Goal: Task Accomplishment & Management: Manage account settings

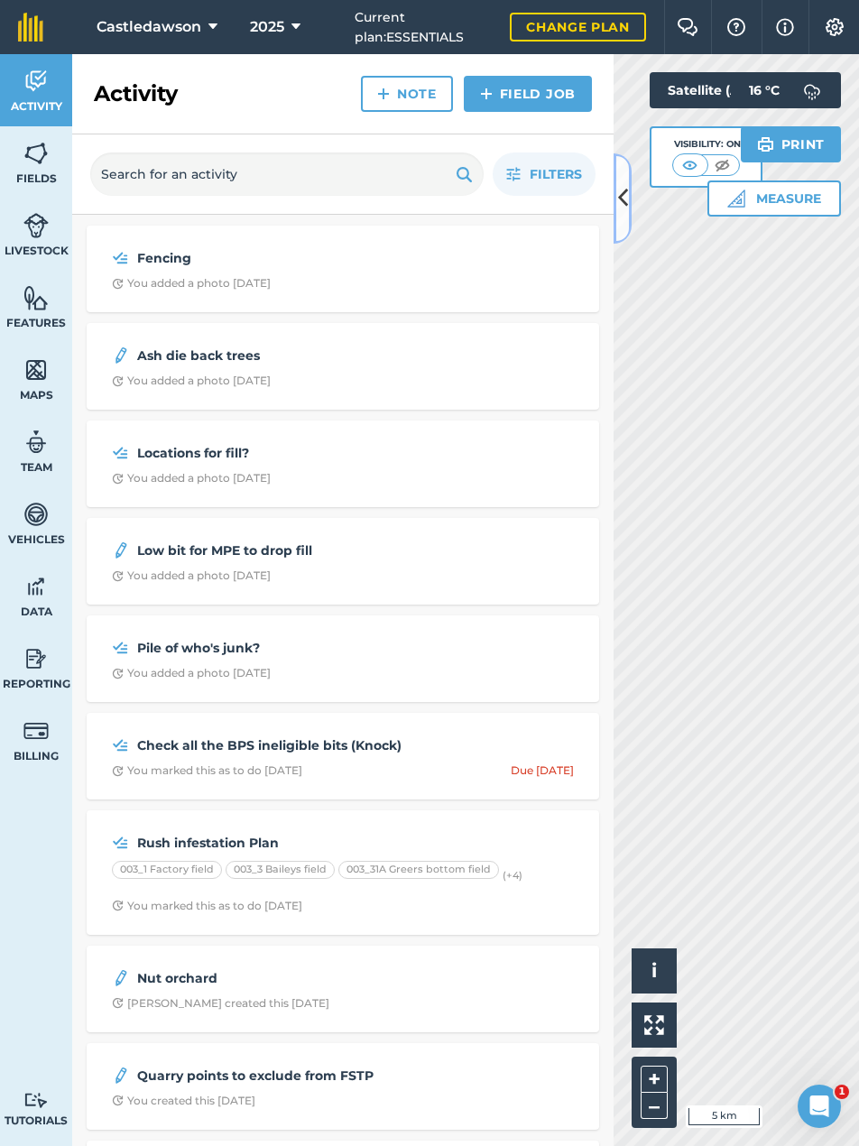
click at [626, 196] on icon at bounding box center [623, 198] width 10 height 32
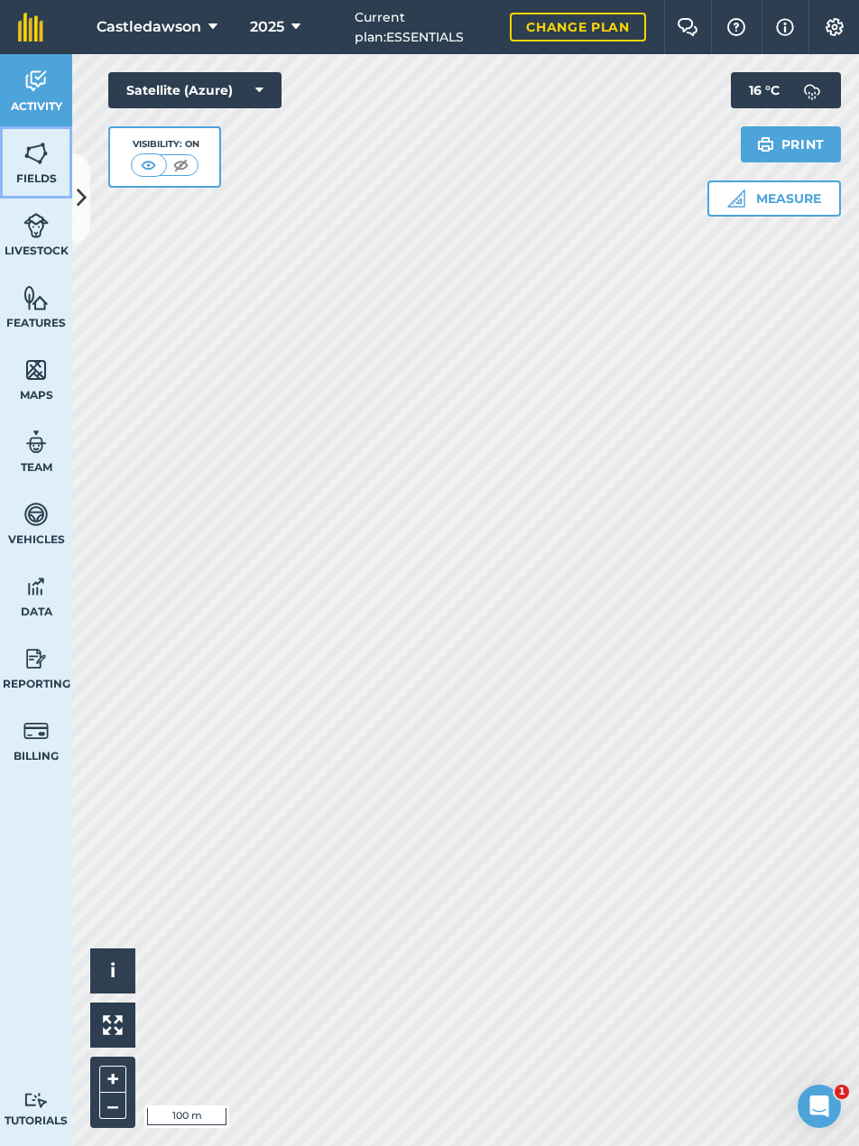
click at [40, 162] on img at bounding box center [35, 153] width 25 height 27
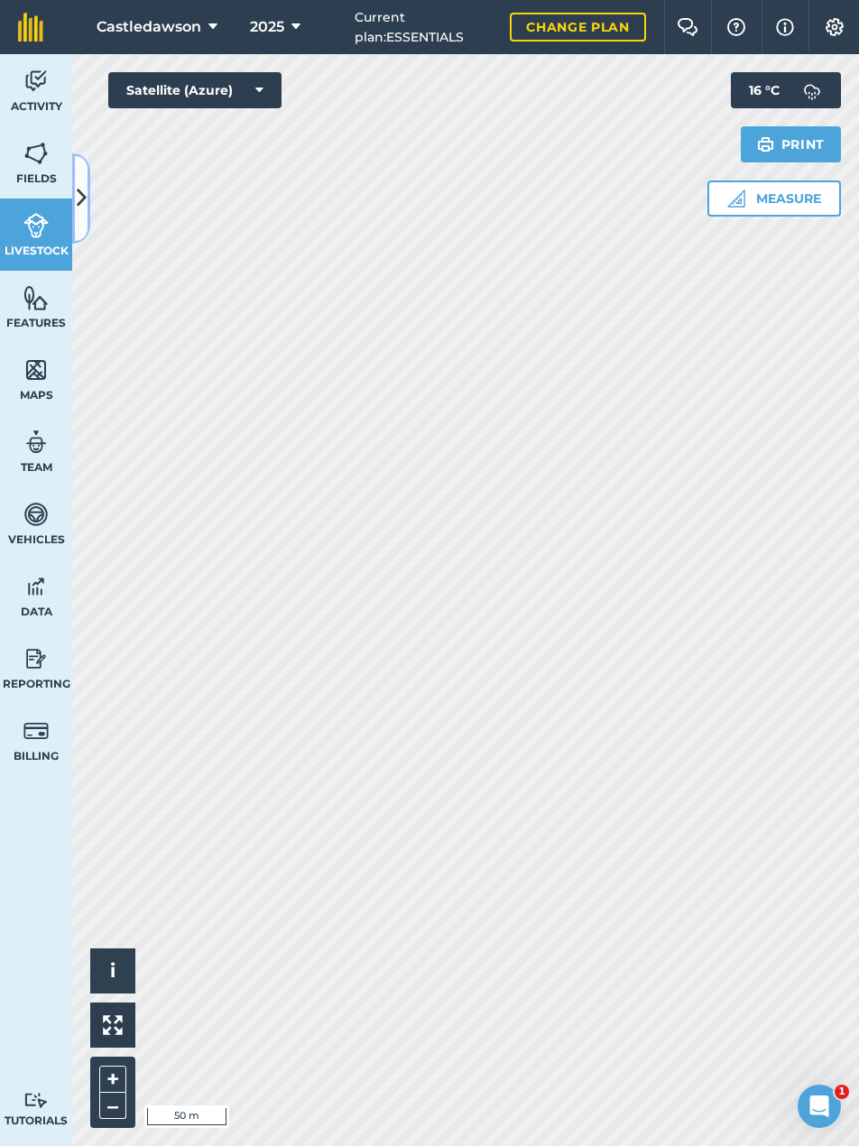
click at [80, 209] on icon at bounding box center [82, 198] width 10 height 32
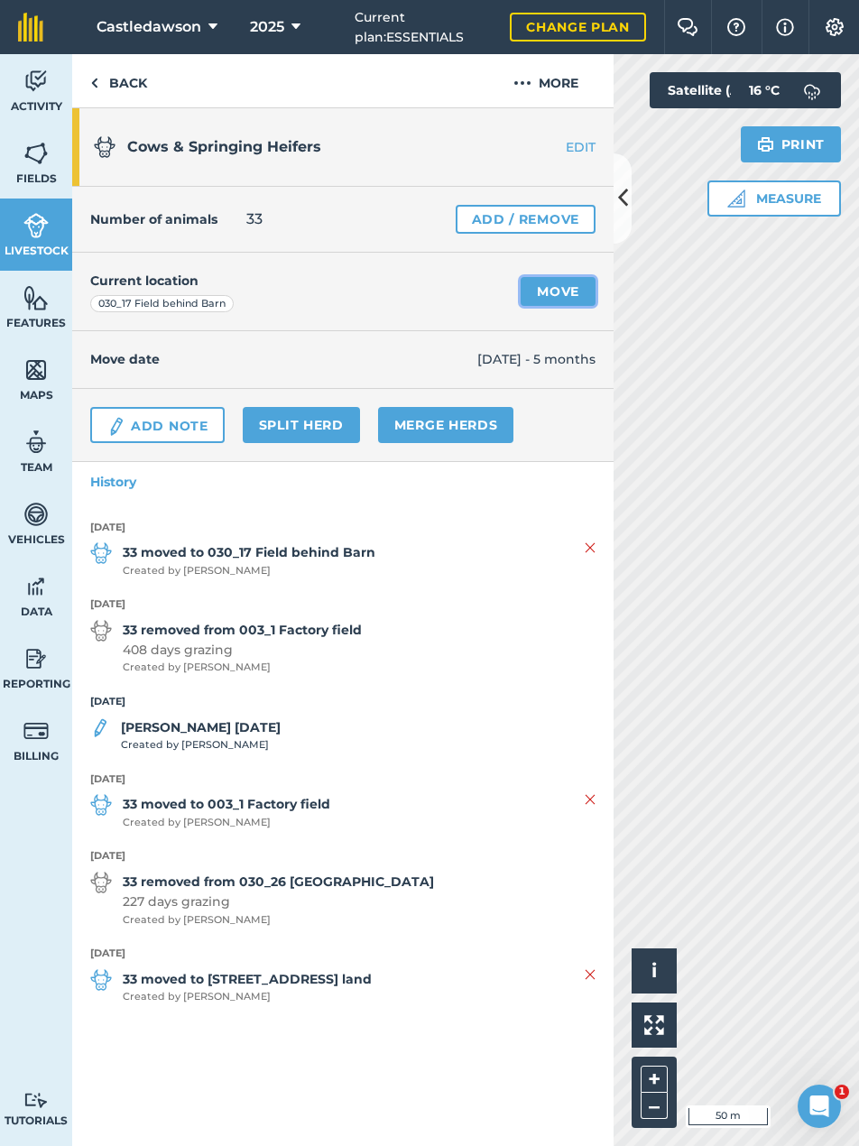
click at [559, 293] on link "Move" at bounding box center [558, 291] width 75 height 29
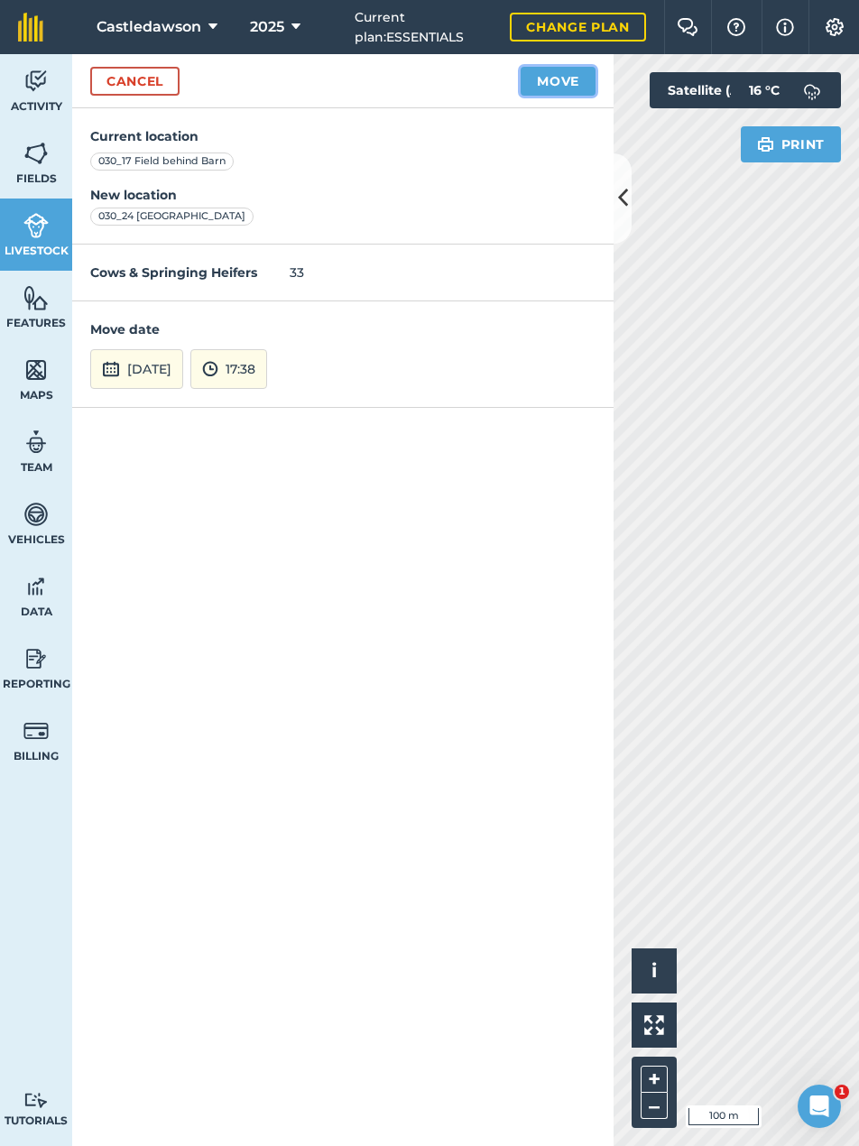
click at [561, 83] on button "Move" at bounding box center [558, 81] width 75 height 29
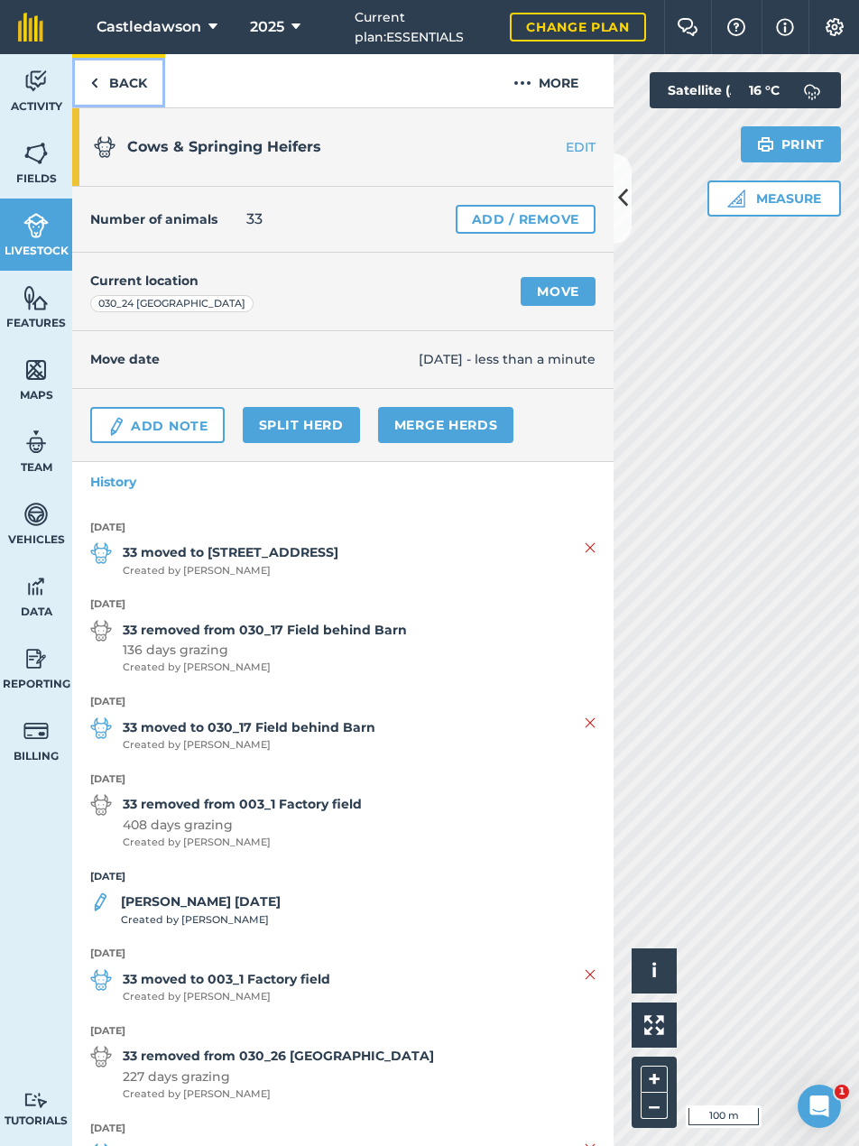
click at [128, 91] on link "Back" at bounding box center [118, 80] width 93 height 53
click at [626, 191] on icon at bounding box center [623, 198] width 10 height 32
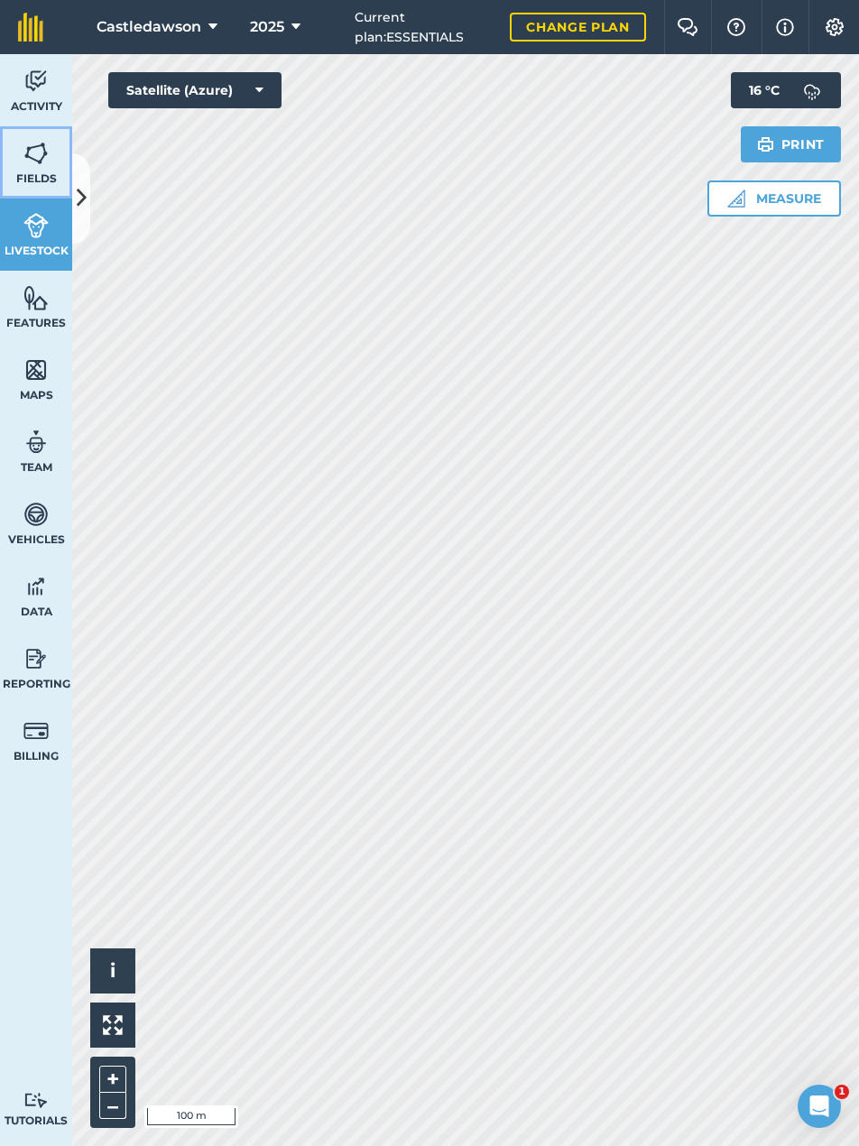
click at [40, 151] on img at bounding box center [35, 153] width 25 height 27
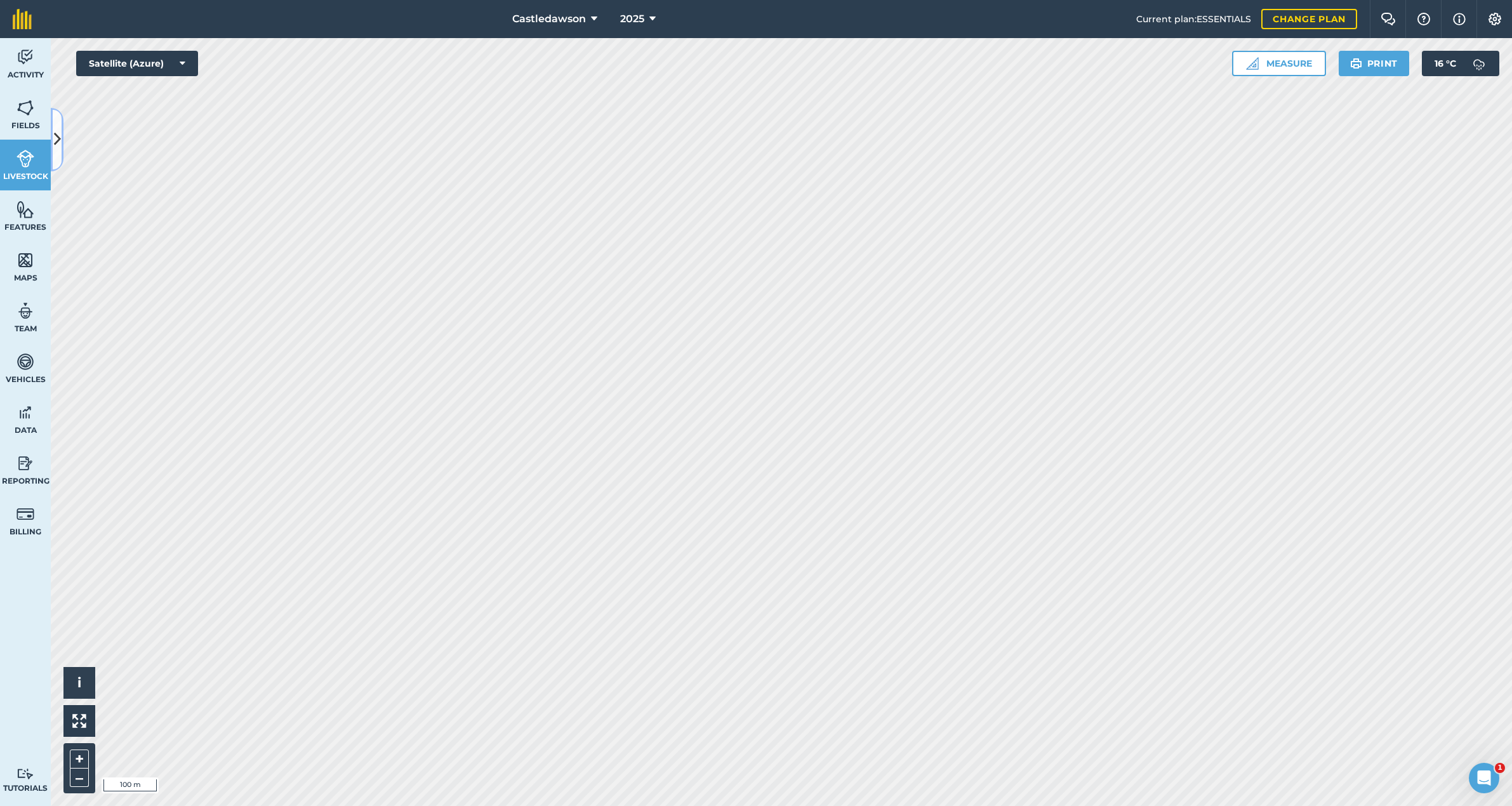
click at [61, 138] on button at bounding box center [57, 139] width 13 height 63
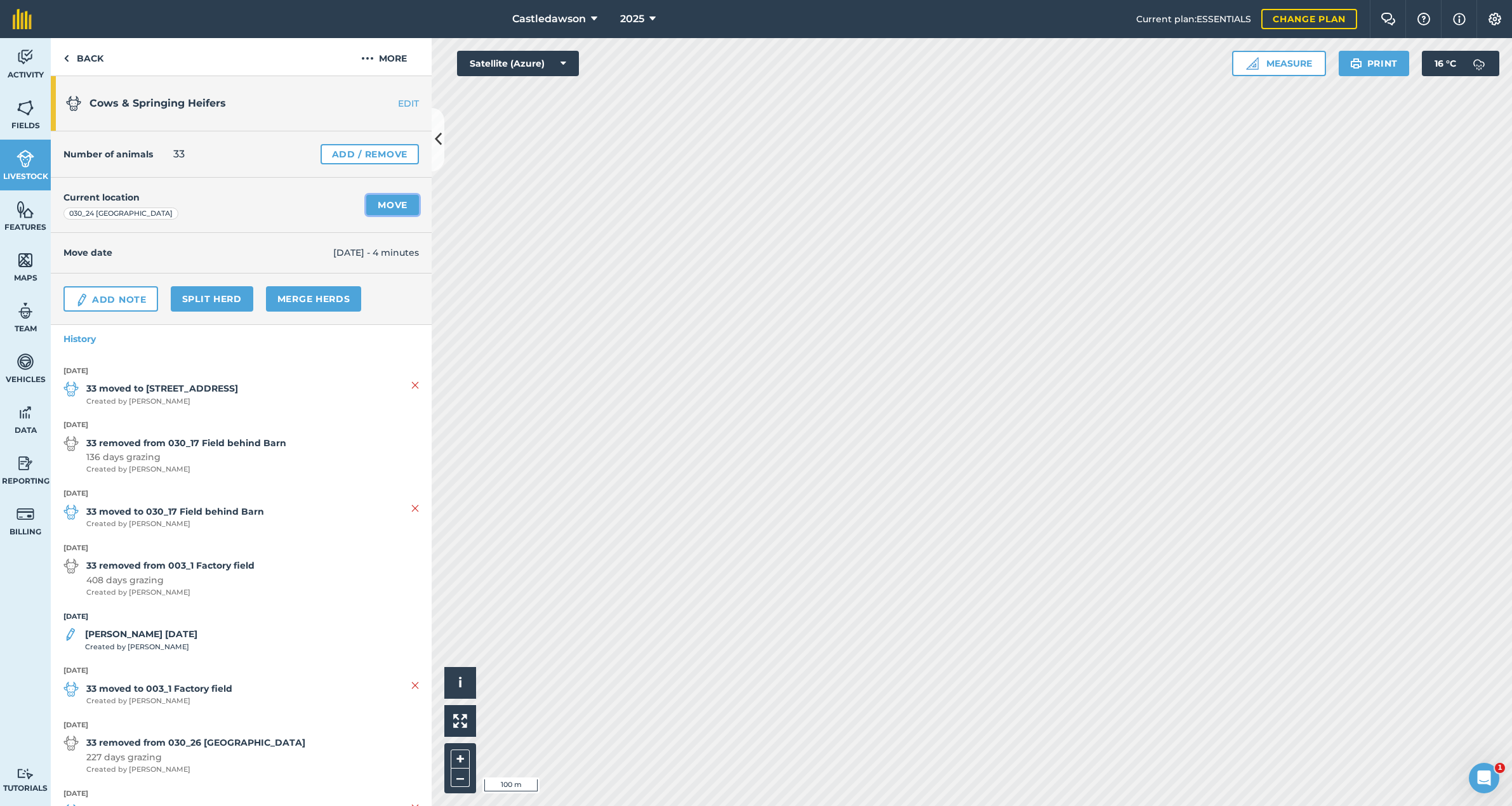
click at [388, 205] on link "Move" at bounding box center [393, 205] width 53 height 20
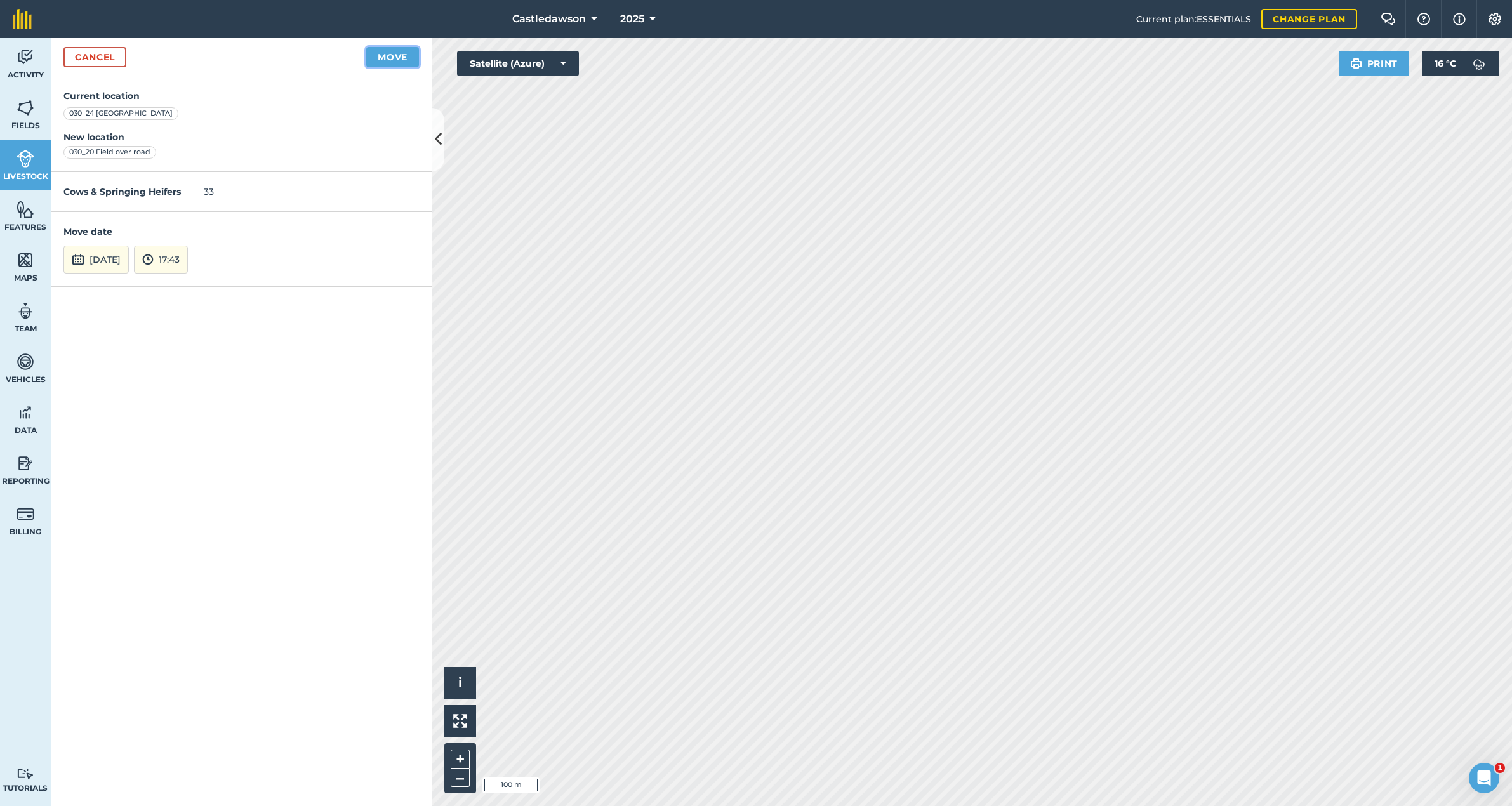
click at [381, 56] on button "Move" at bounding box center [393, 57] width 53 height 20
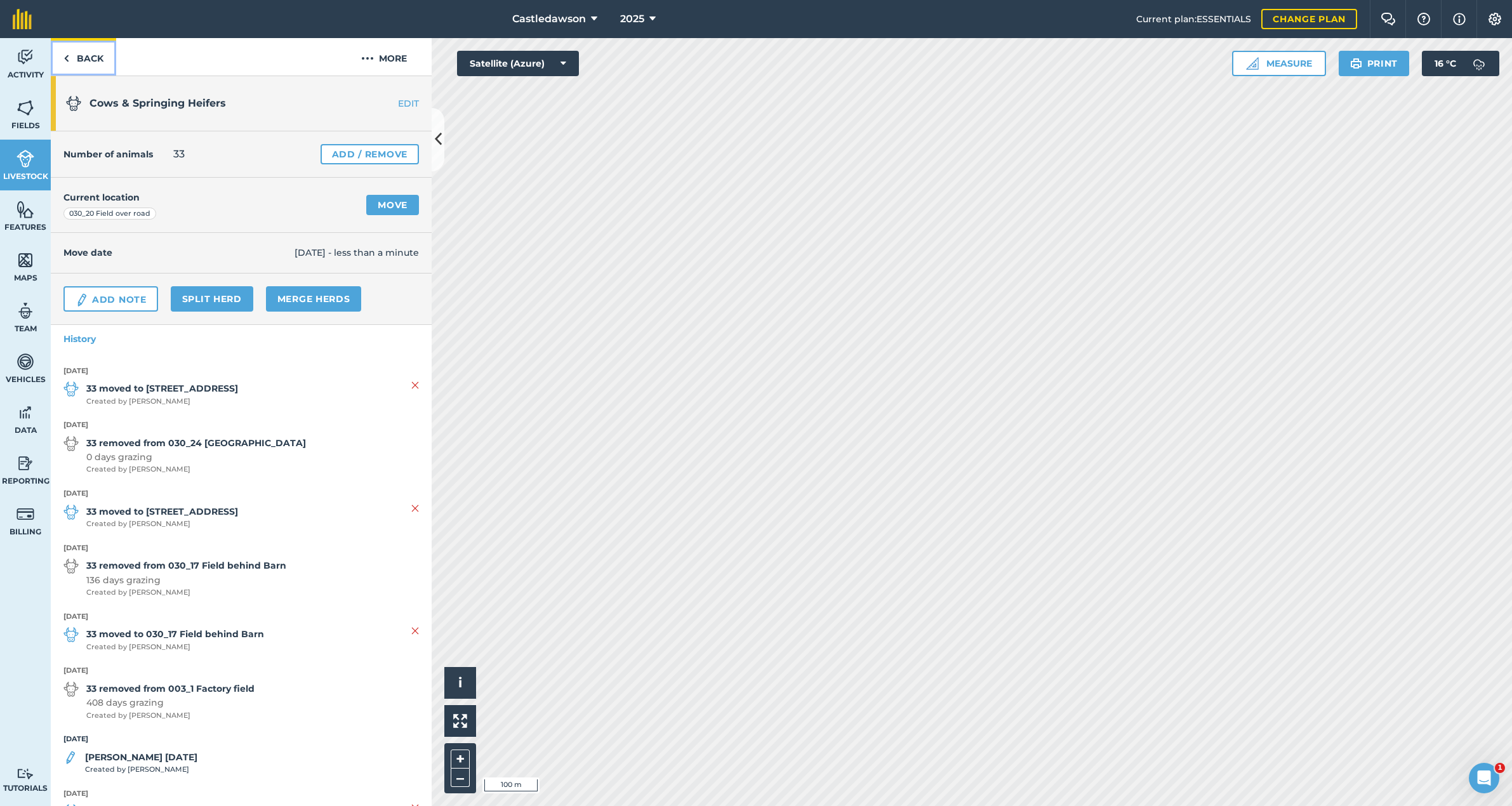
click at [83, 59] on link "Back" at bounding box center [83, 56] width 65 height 37
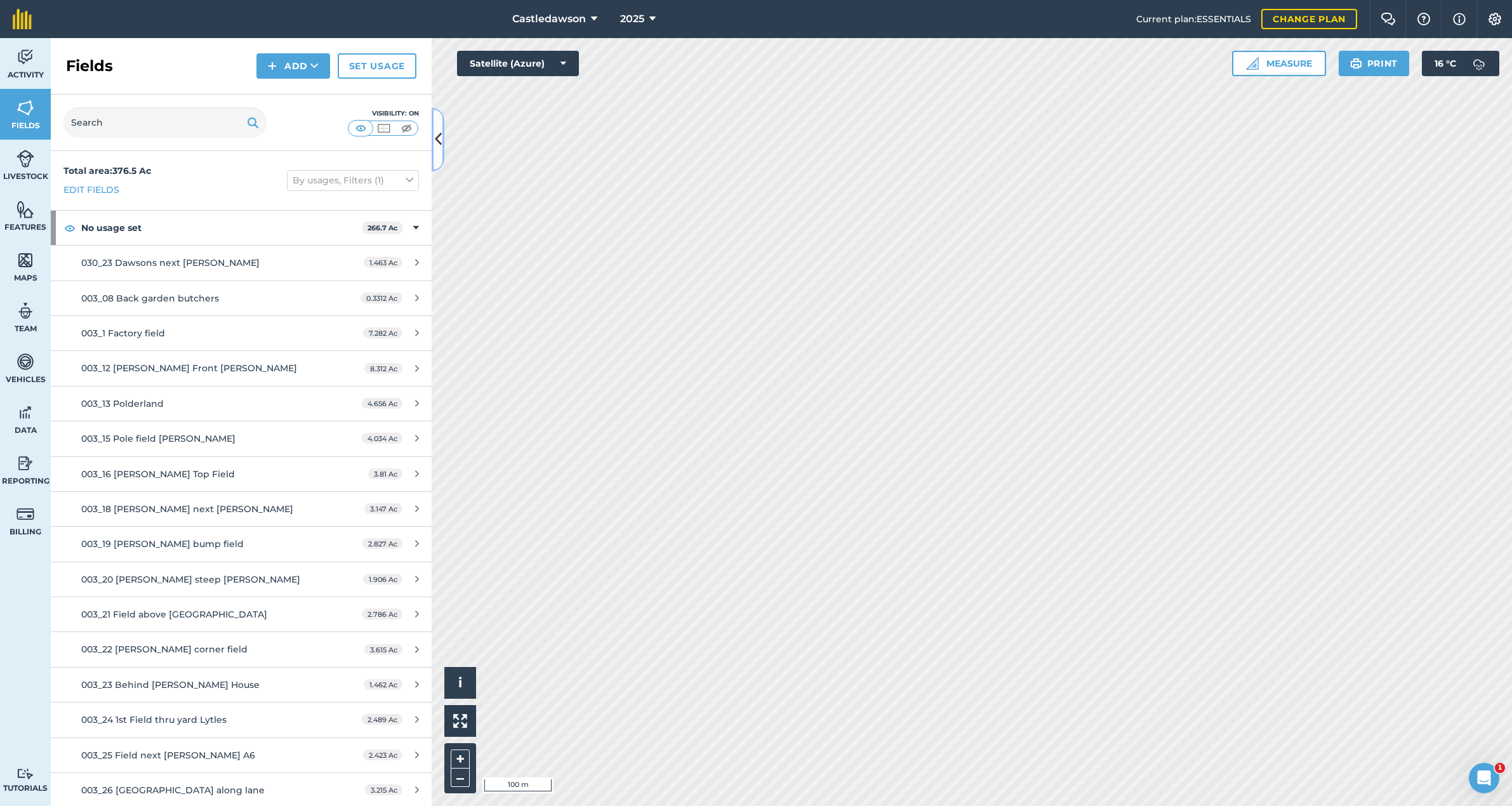
click at [439, 151] on icon at bounding box center [438, 139] width 7 height 23
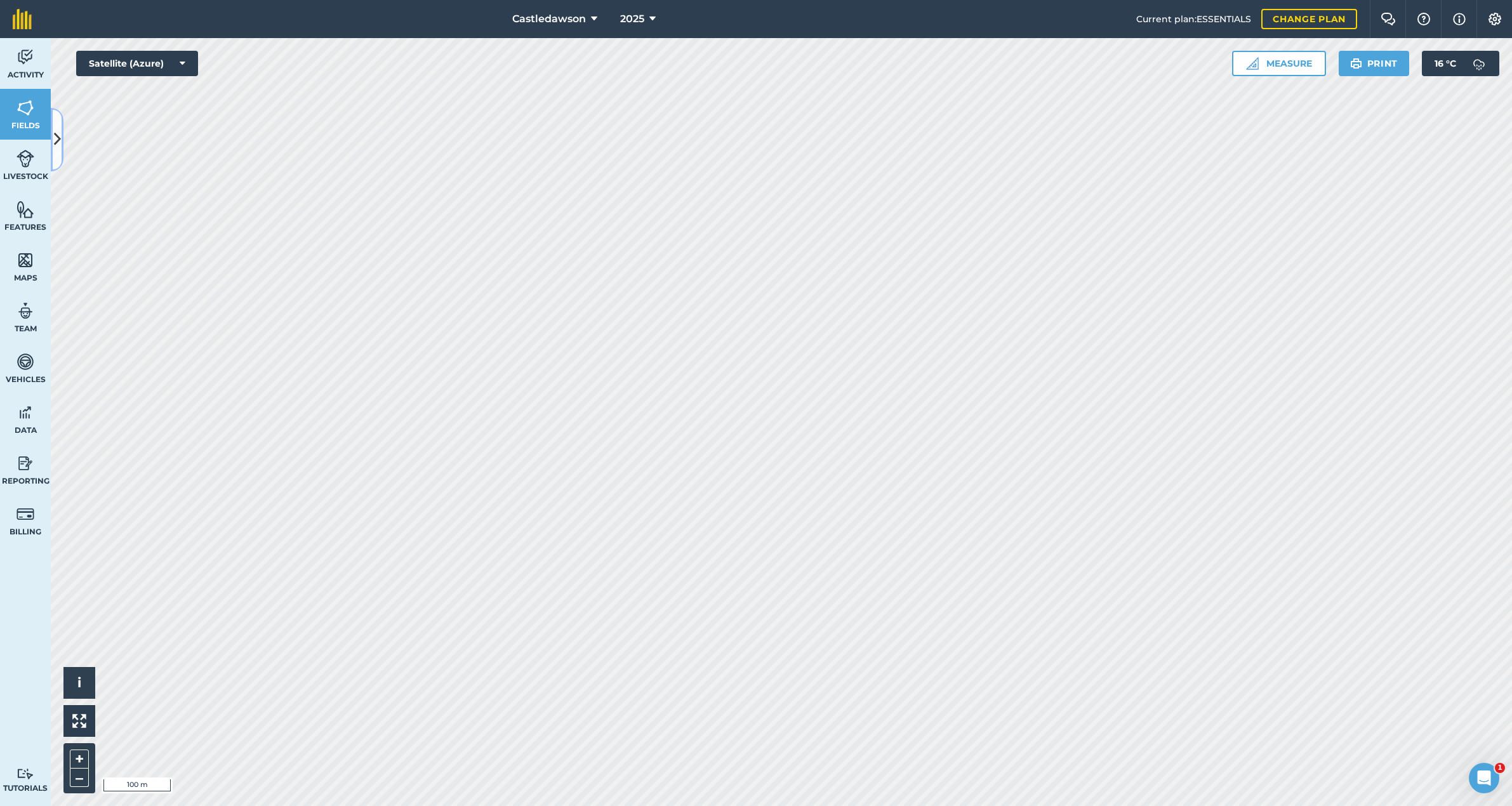
click at [57, 135] on icon at bounding box center [58, 139] width 7 height 23
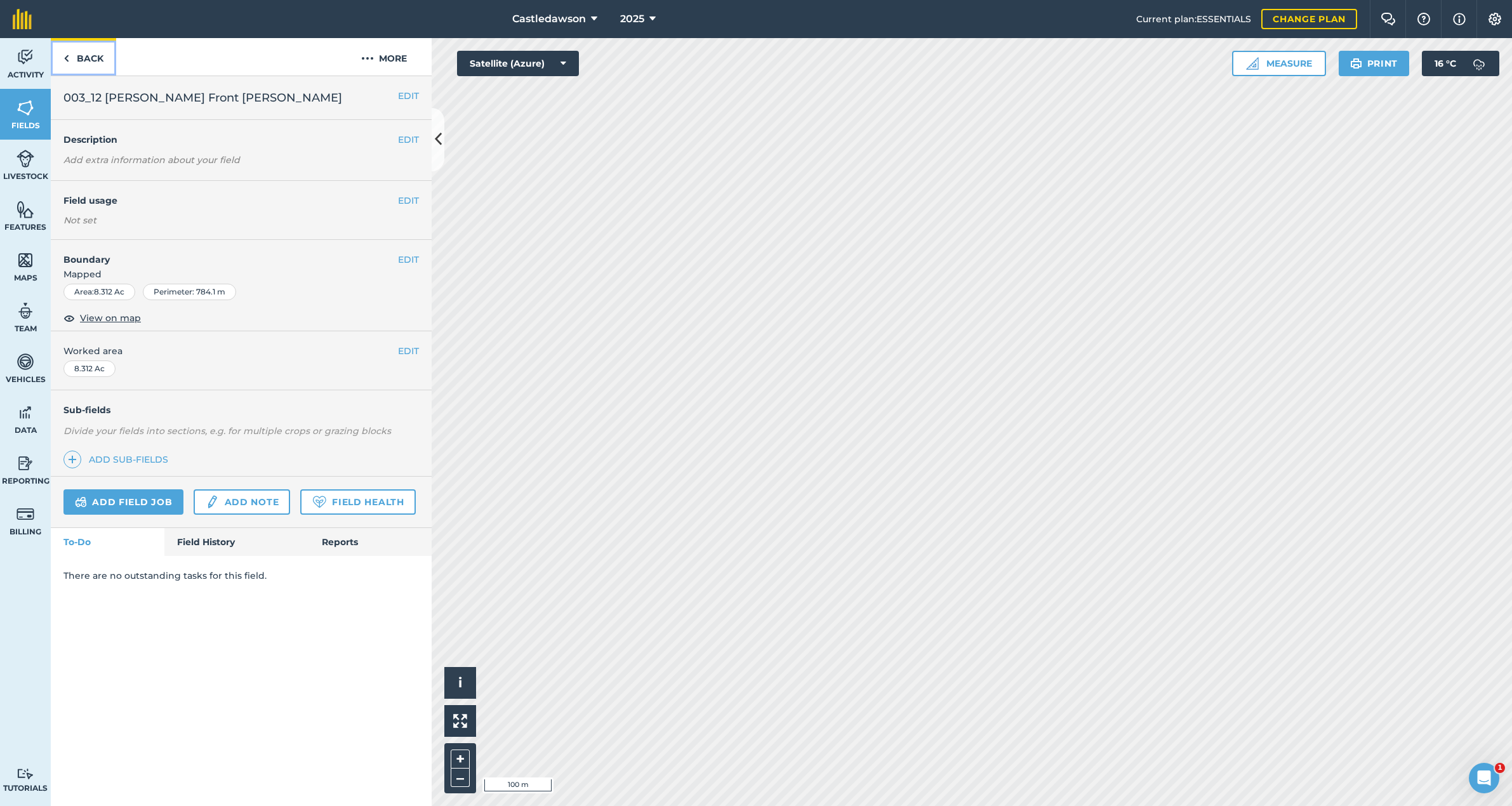
click at [70, 58] on link "Back" at bounding box center [83, 56] width 65 height 37
click at [83, 56] on link "Back" at bounding box center [83, 56] width 65 height 37
click at [66, 59] on img at bounding box center [66, 58] width 6 height 15
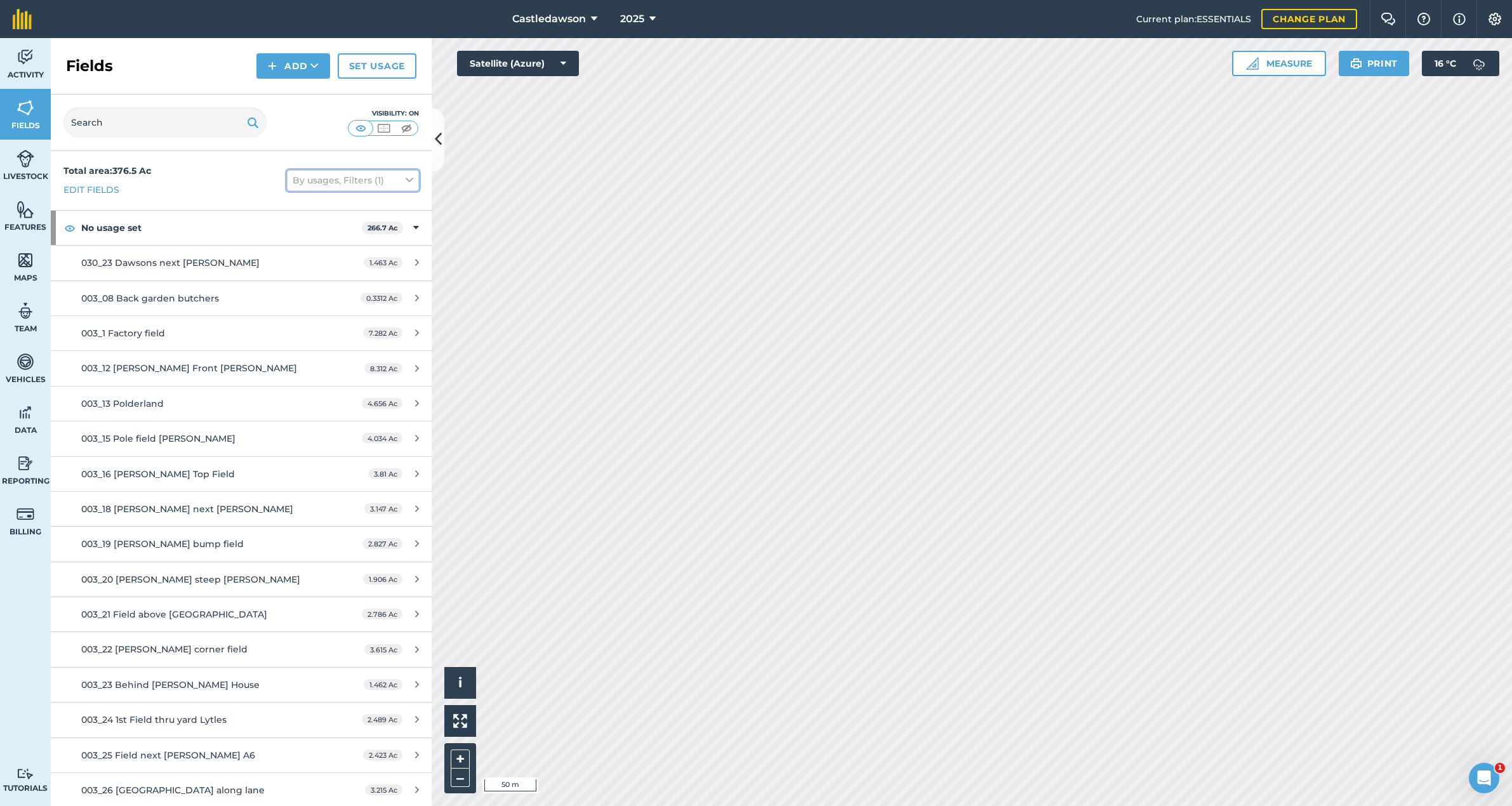
click at [369, 186] on button "By usages, Filters (1)" at bounding box center [353, 180] width 132 height 20
click at [342, 294] on label "Visible on screen" at bounding box center [352, 292] width 120 height 13
click at [301, 294] on input "Visible on screen" at bounding box center [297, 290] width 8 height 8
checkbox input "true"
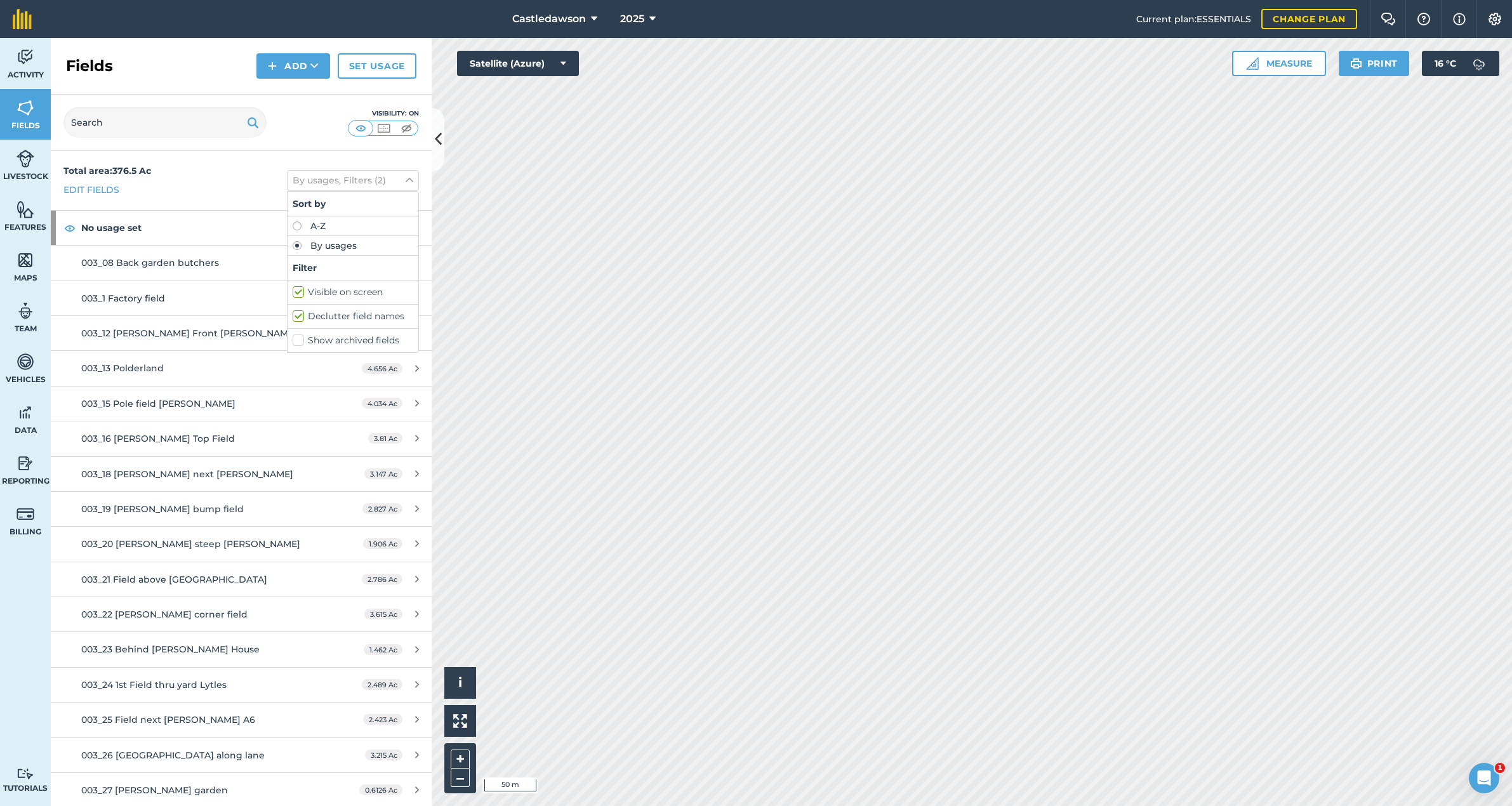
click at [217, 167] on div "Total area : 376.5 Ac Edit fields By usages, Filters (2) Sort by A-Z By usages …" at bounding box center [241, 181] width 381 height 59
click at [139, 333] on span "003_12 [PERSON_NAME] Front [PERSON_NAME]" at bounding box center [189, 333] width 216 height 11
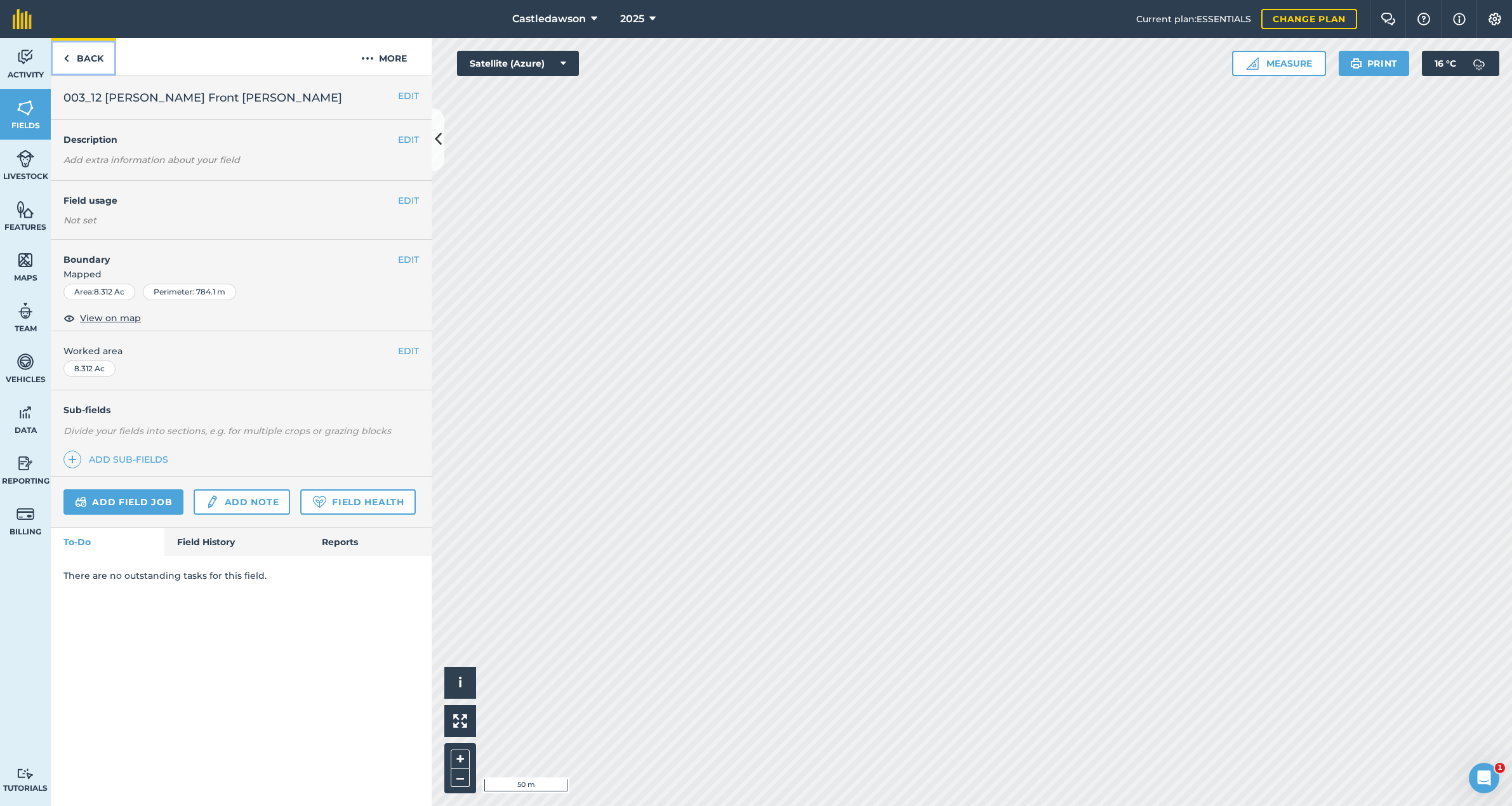
click at [81, 56] on link "Back" at bounding box center [83, 56] width 65 height 37
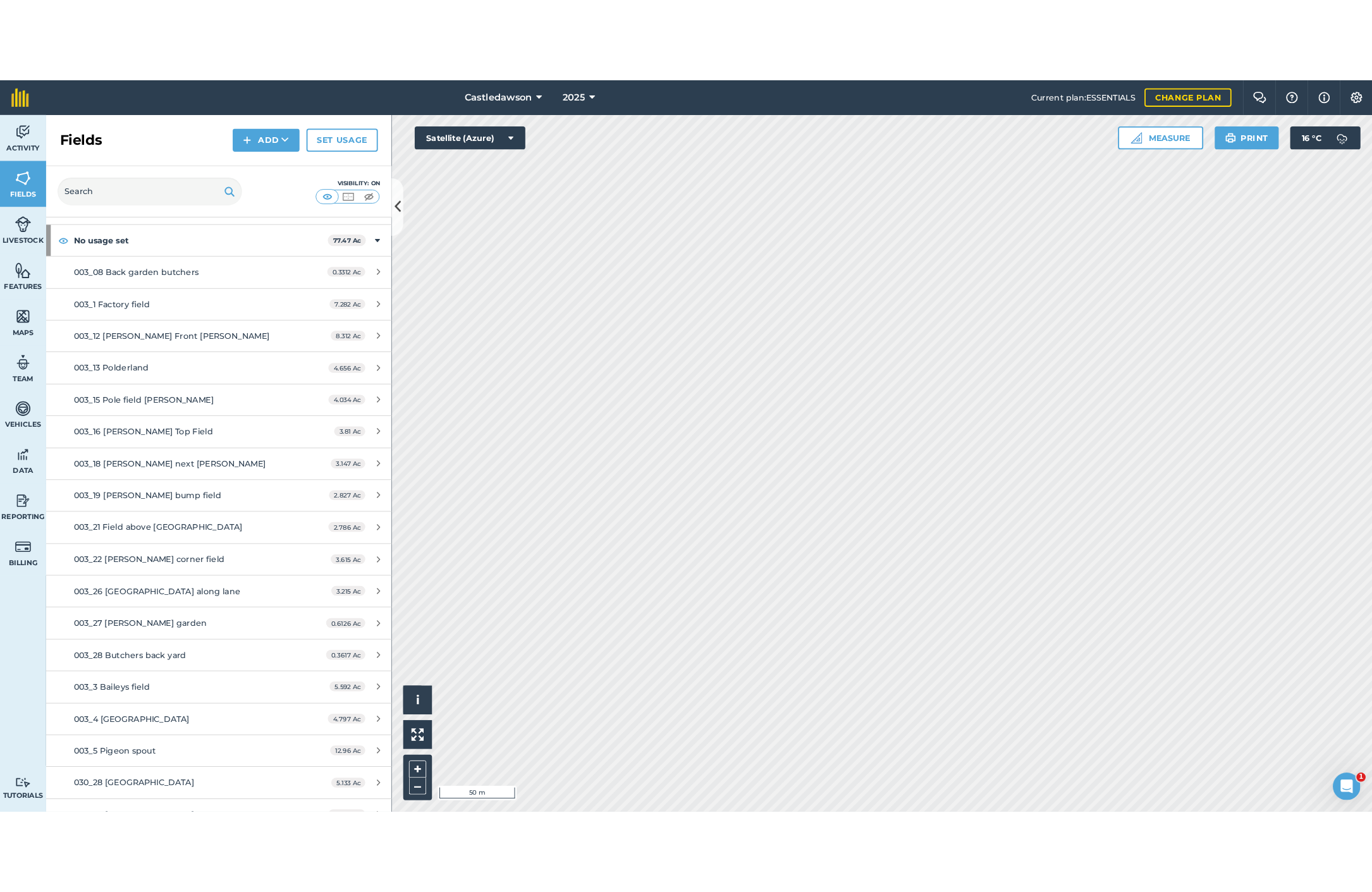
scroll to position [102, 0]
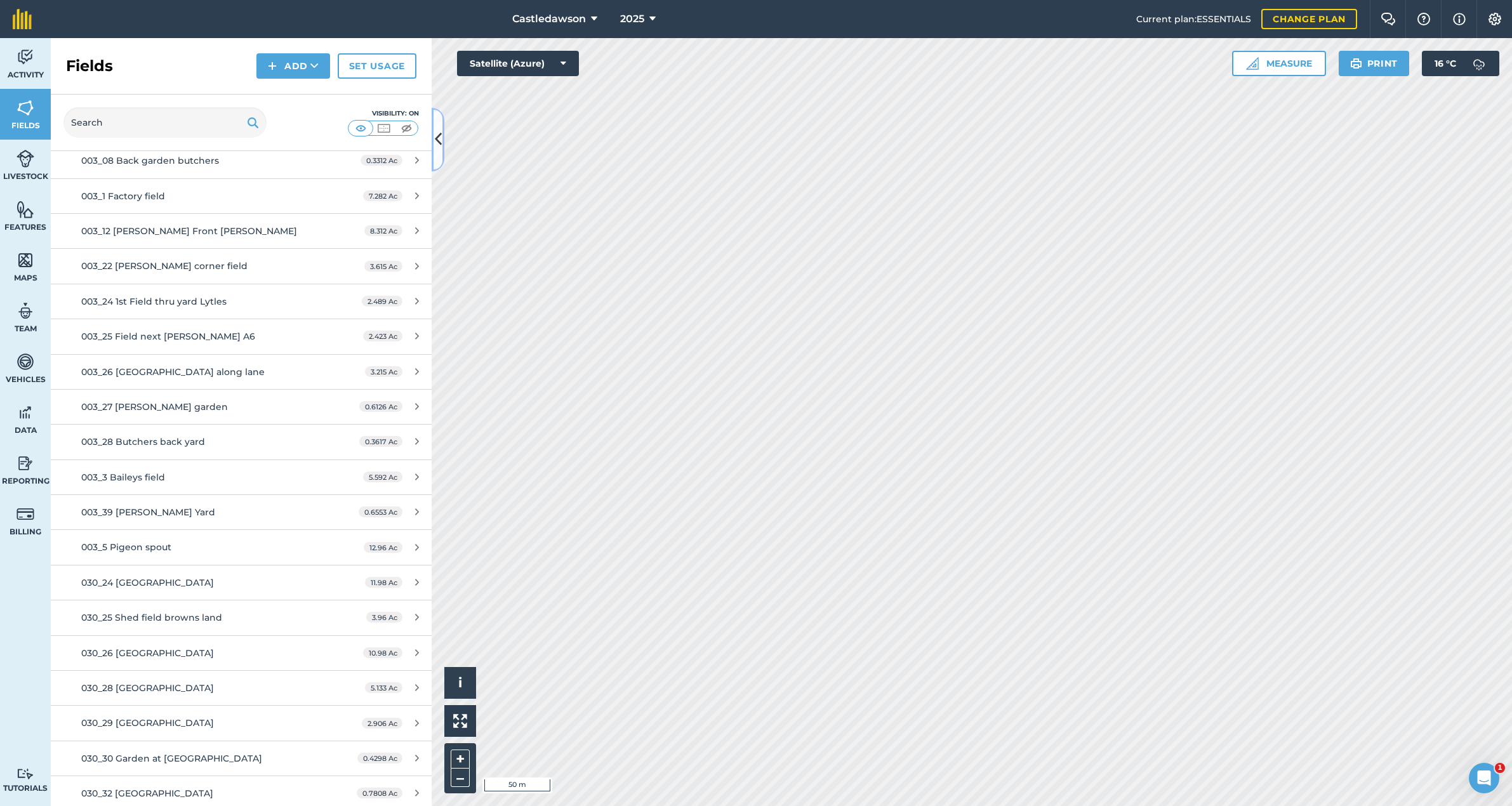
click at [436, 140] on icon at bounding box center [438, 139] width 7 height 23
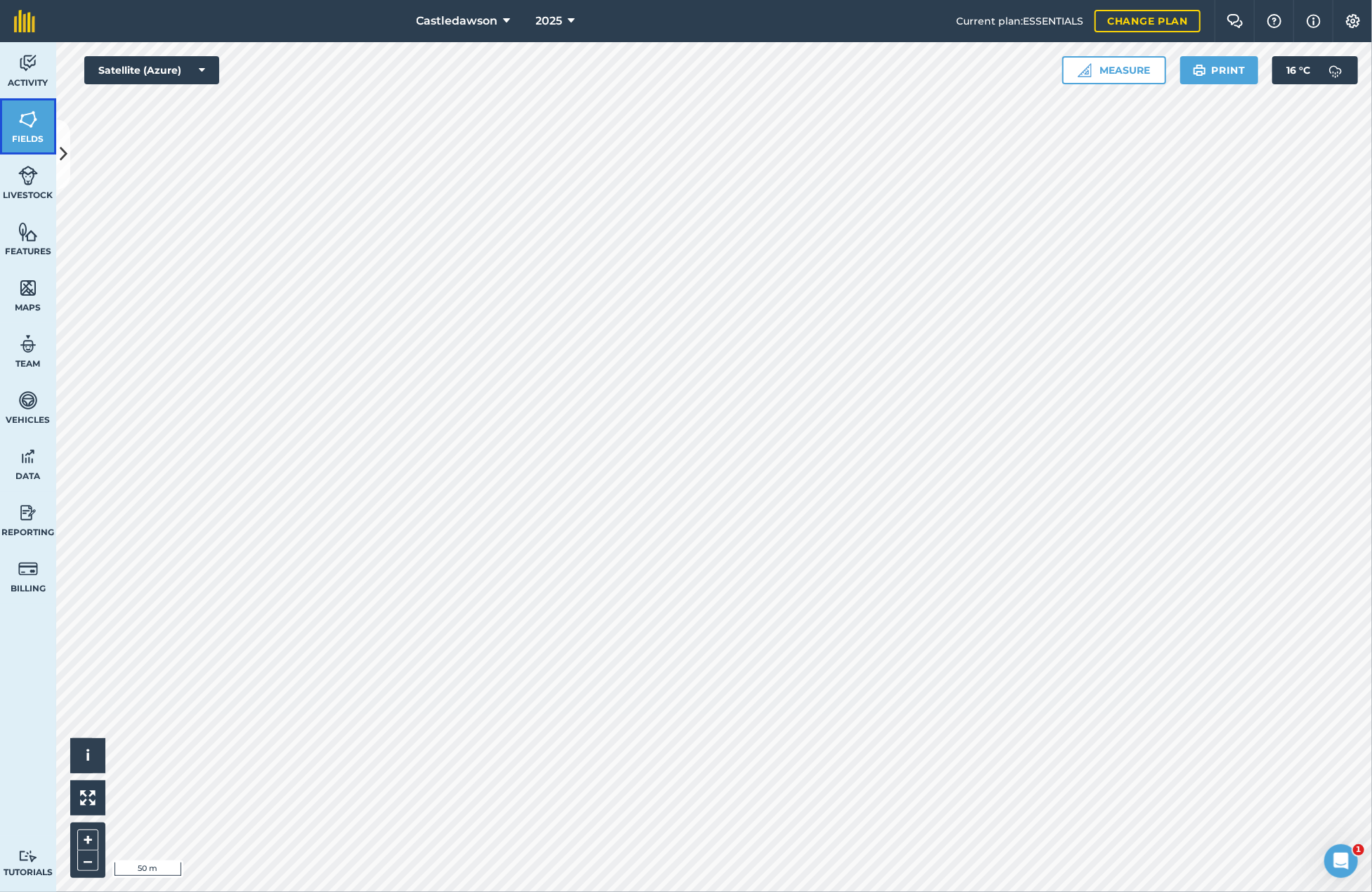
click at [33, 128] on img at bounding box center [27, 119] width 19 height 21
click at [90, 859] on button "–" at bounding box center [87, 861] width 21 height 20
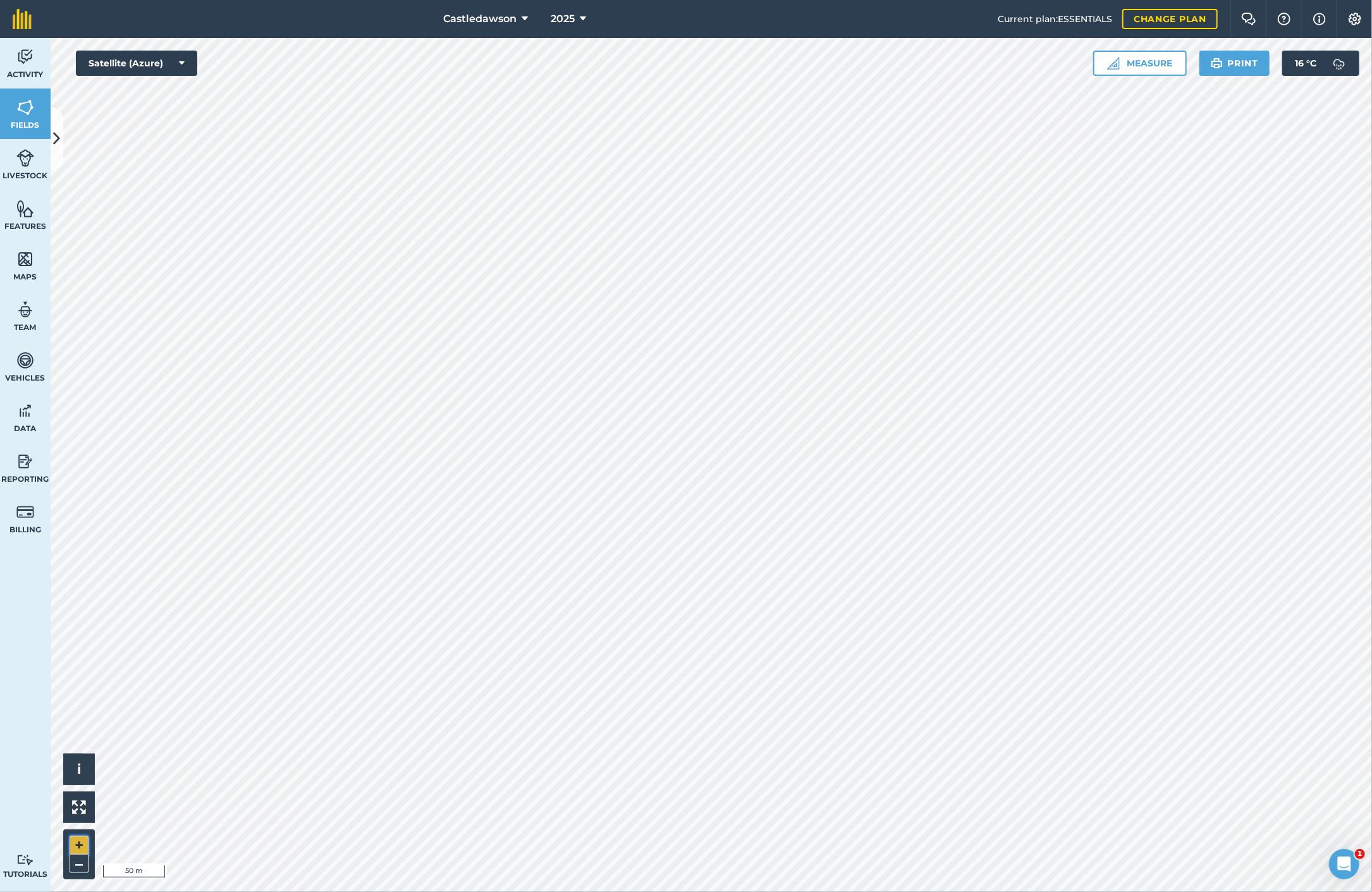
click at [80, 802] on button "+" at bounding box center [78, 845] width 19 height 19
click at [84, 802] on button "–" at bounding box center [78, 864] width 19 height 18
click at [55, 144] on icon at bounding box center [57, 139] width 7 height 22
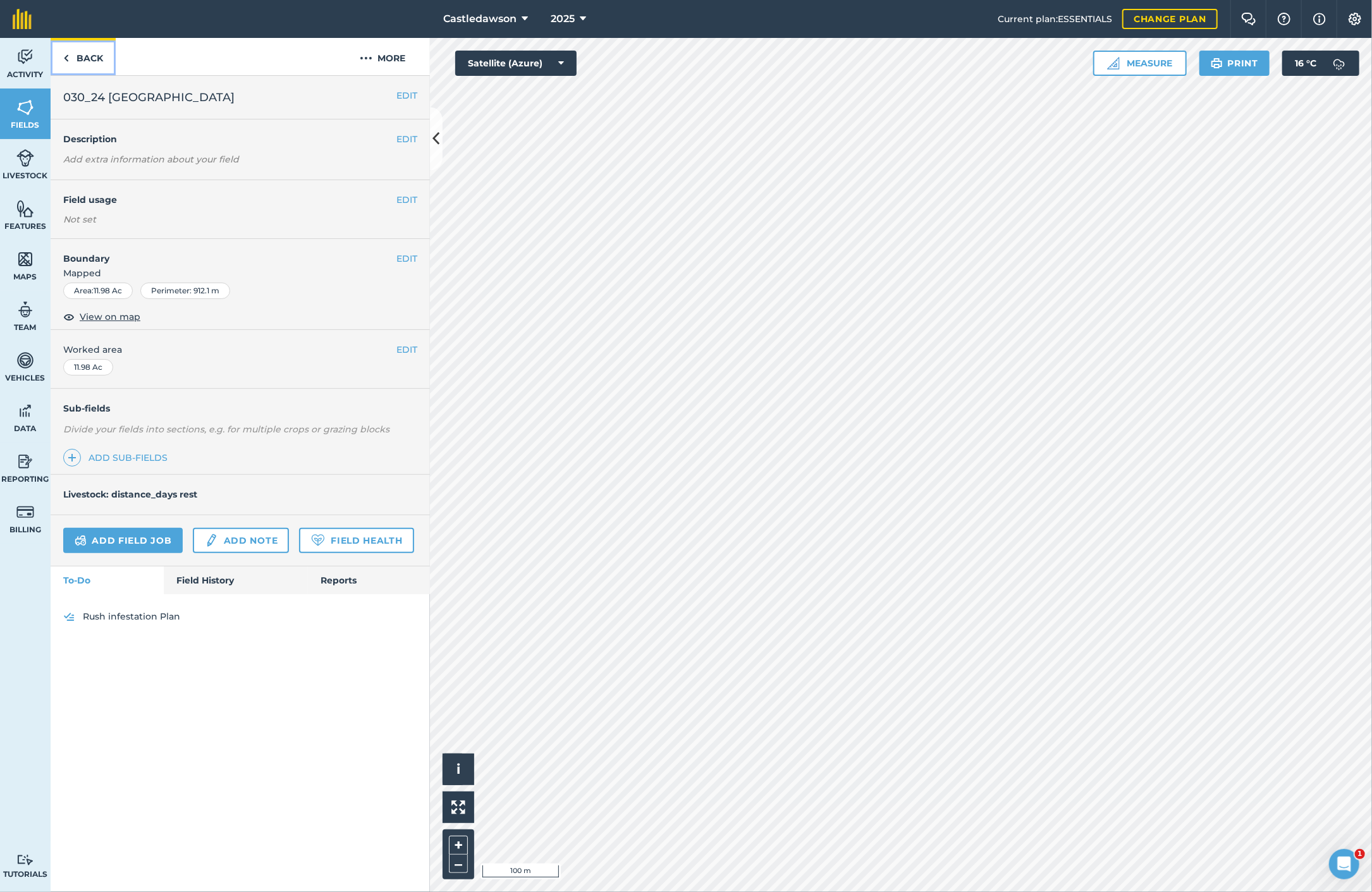
click at [74, 55] on link "Back" at bounding box center [83, 56] width 65 height 37
click at [67, 59] on img at bounding box center [66, 58] width 6 height 15
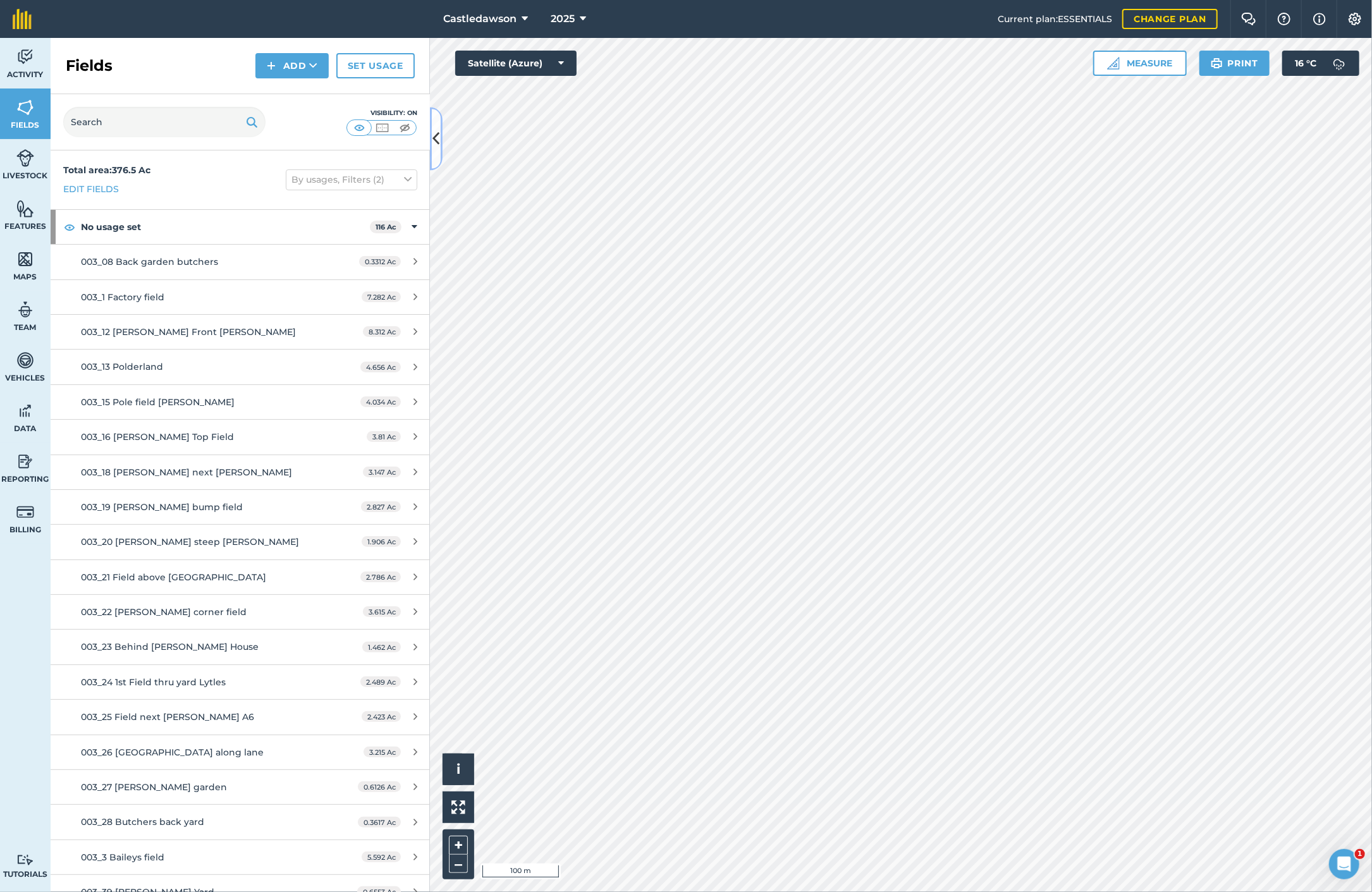
click at [437, 139] on icon at bounding box center [437, 139] width 7 height 22
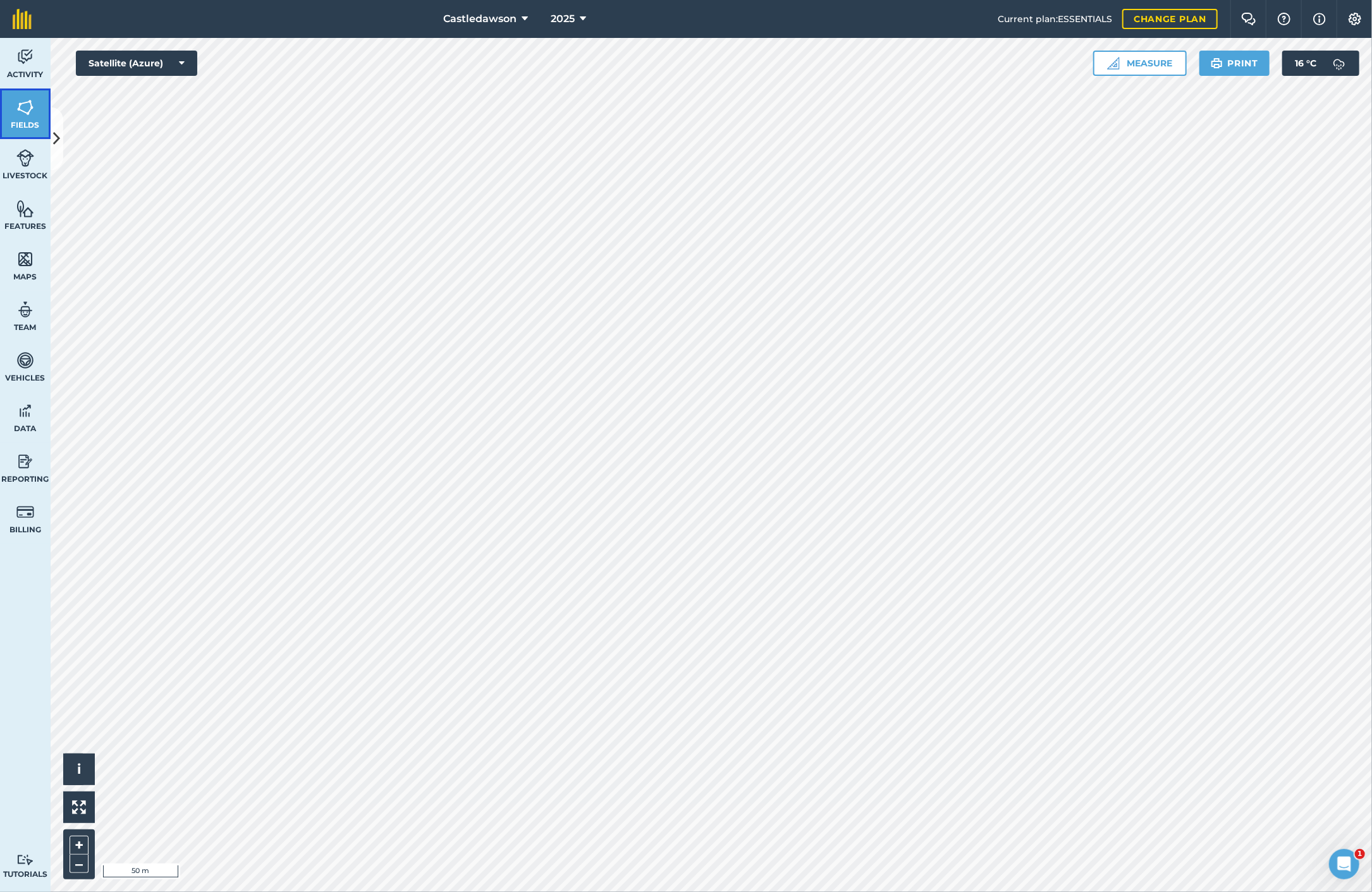
click at [41, 118] on link "Fields" at bounding box center [25, 114] width 50 height 50
click at [55, 138] on icon at bounding box center [57, 139] width 7 height 22
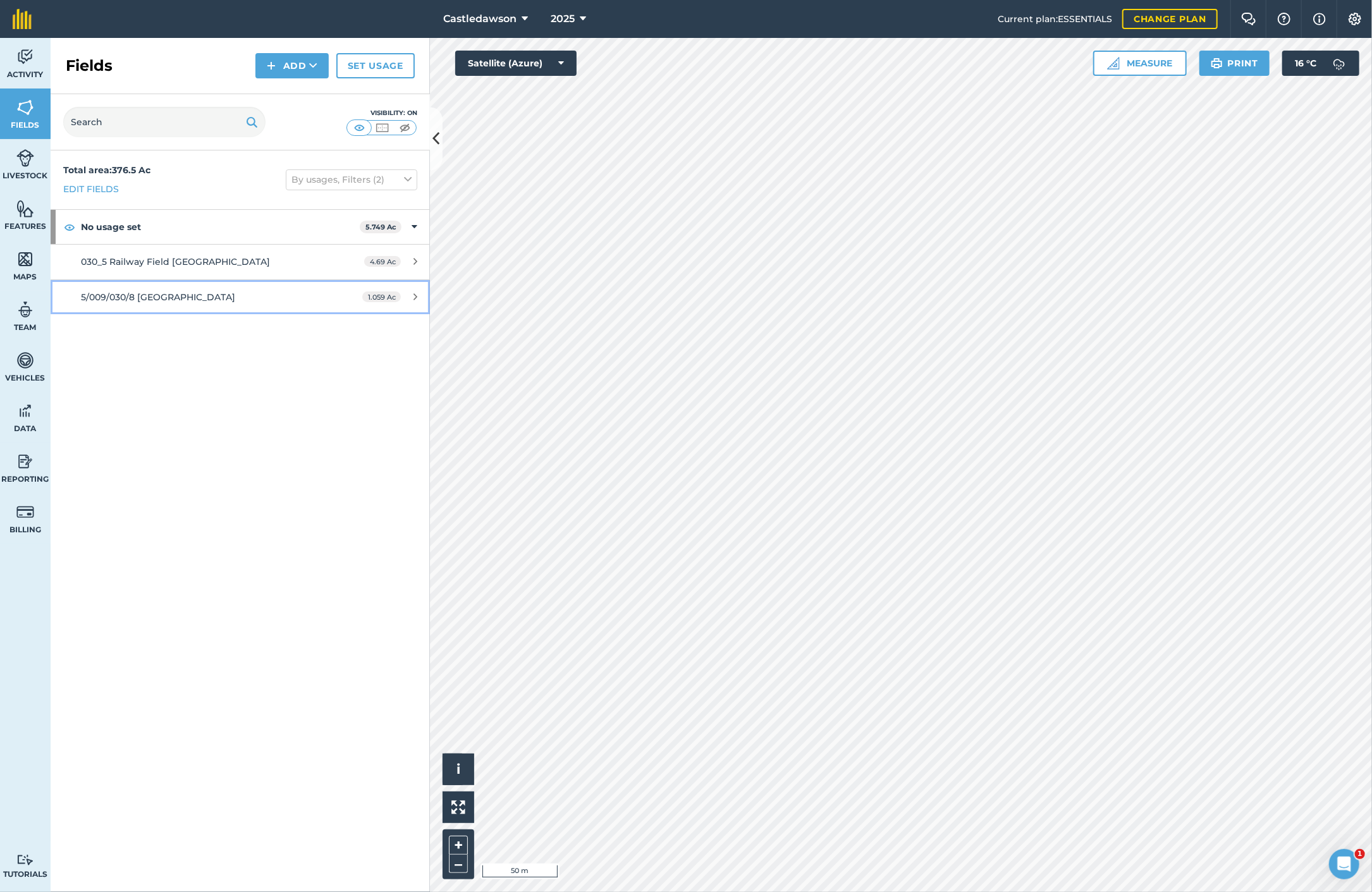
click at [416, 294] on icon at bounding box center [415, 297] width 4 height 10
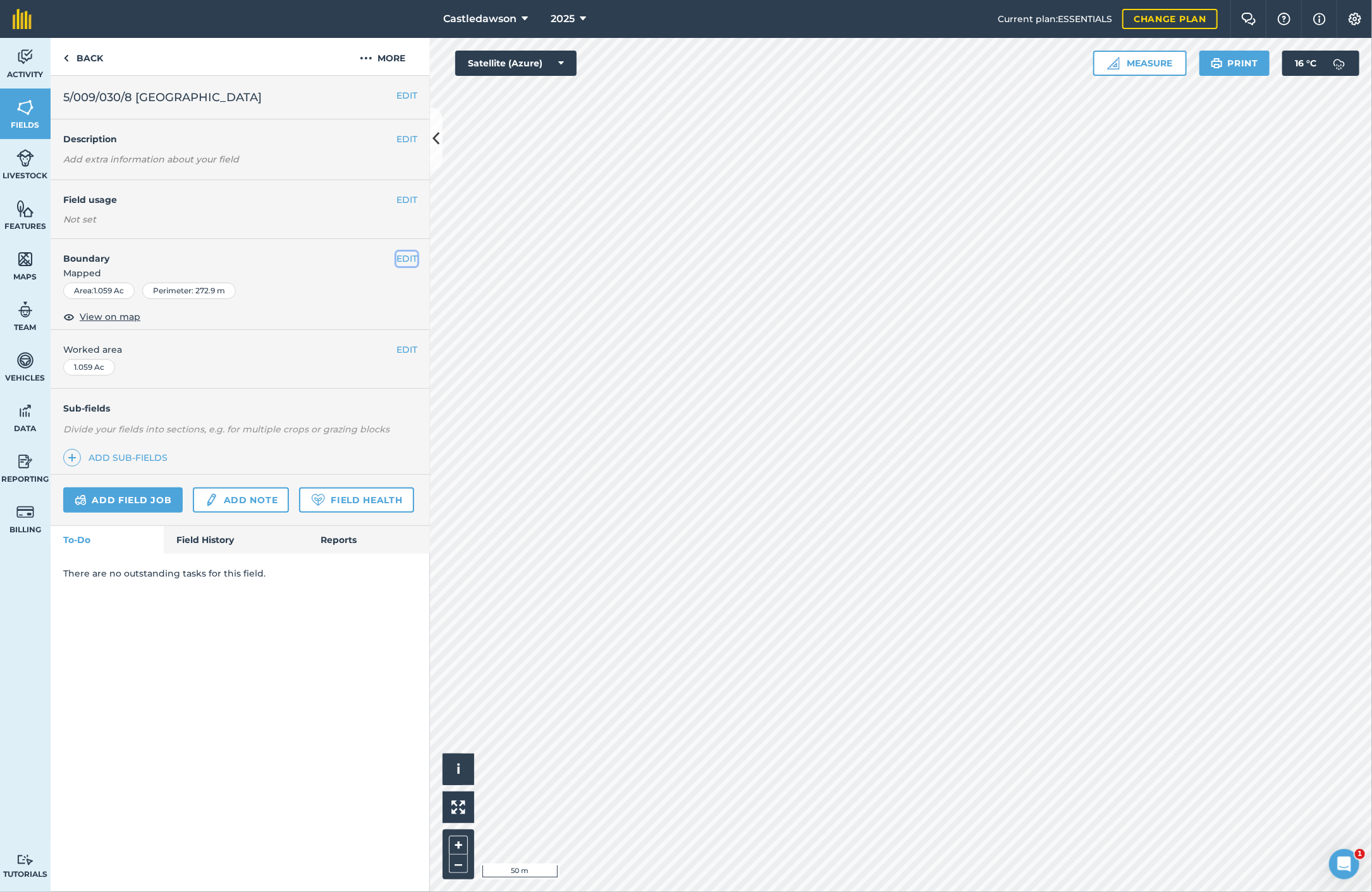
click at [406, 257] on button "EDIT" at bounding box center [407, 259] width 21 height 14
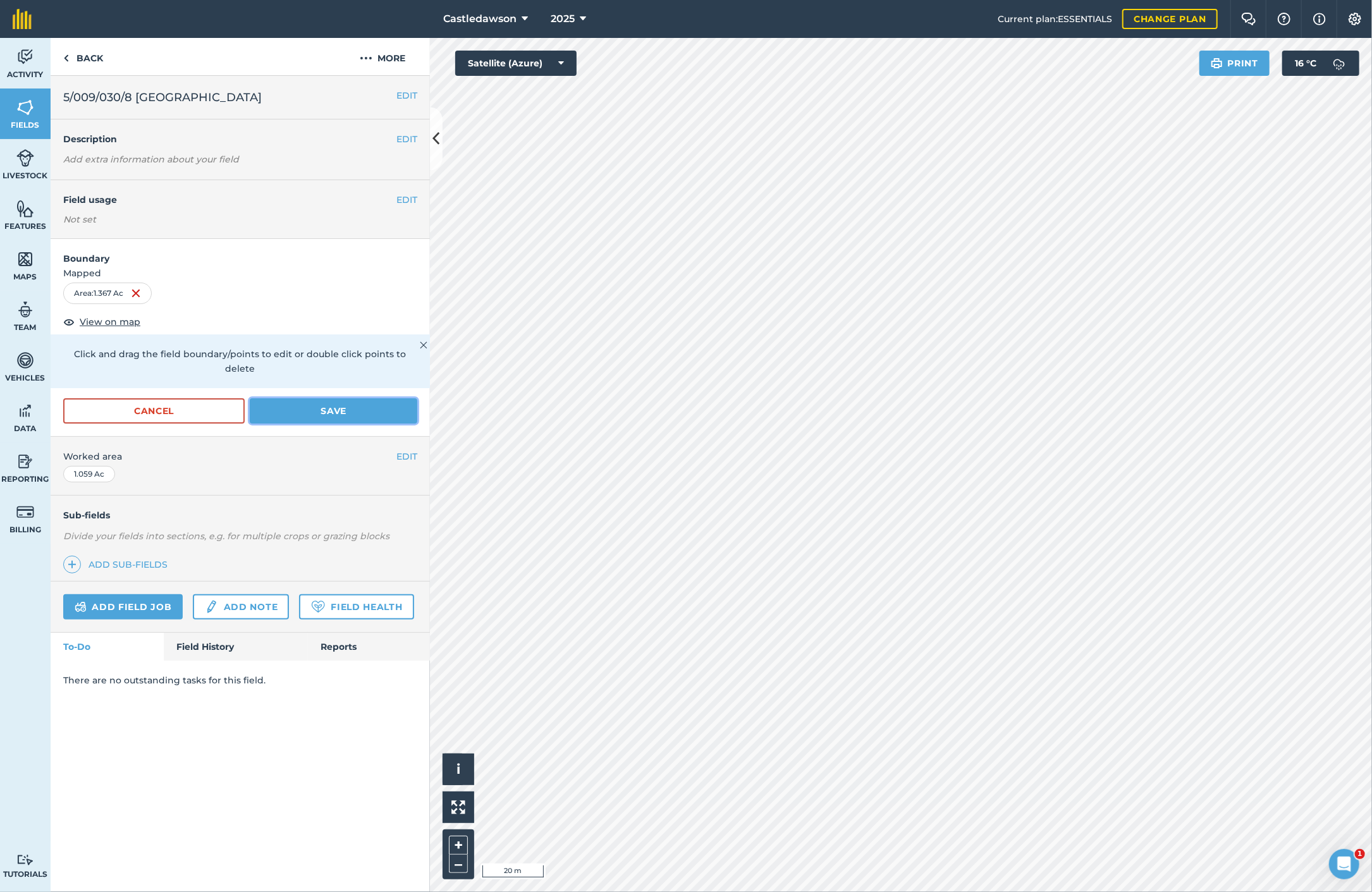
click at [334, 398] on button "Save" at bounding box center [333, 411] width 167 height 25
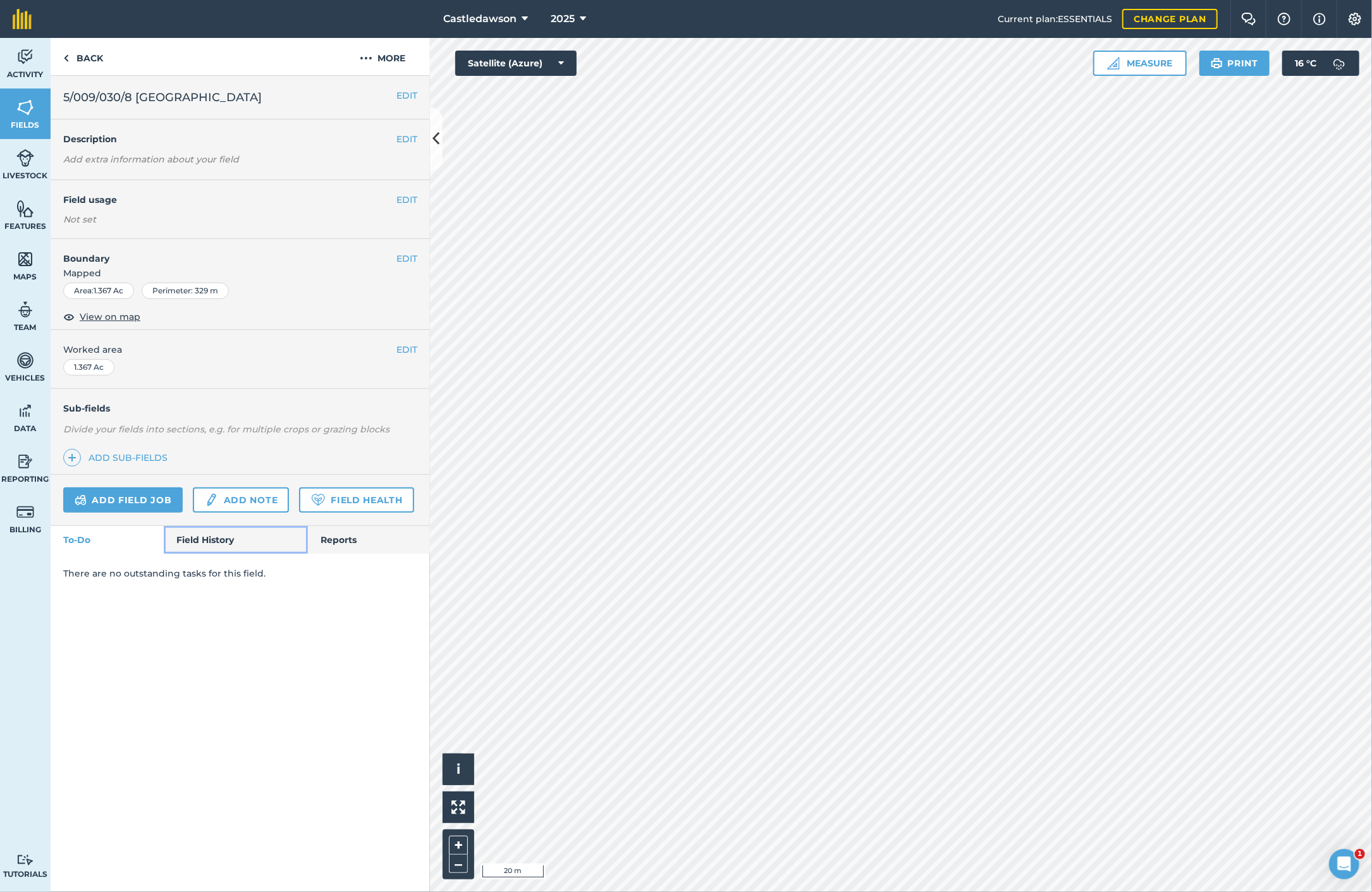
click at [240, 535] on link "Field History" at bounding box center [235, 540] width 144 height 28
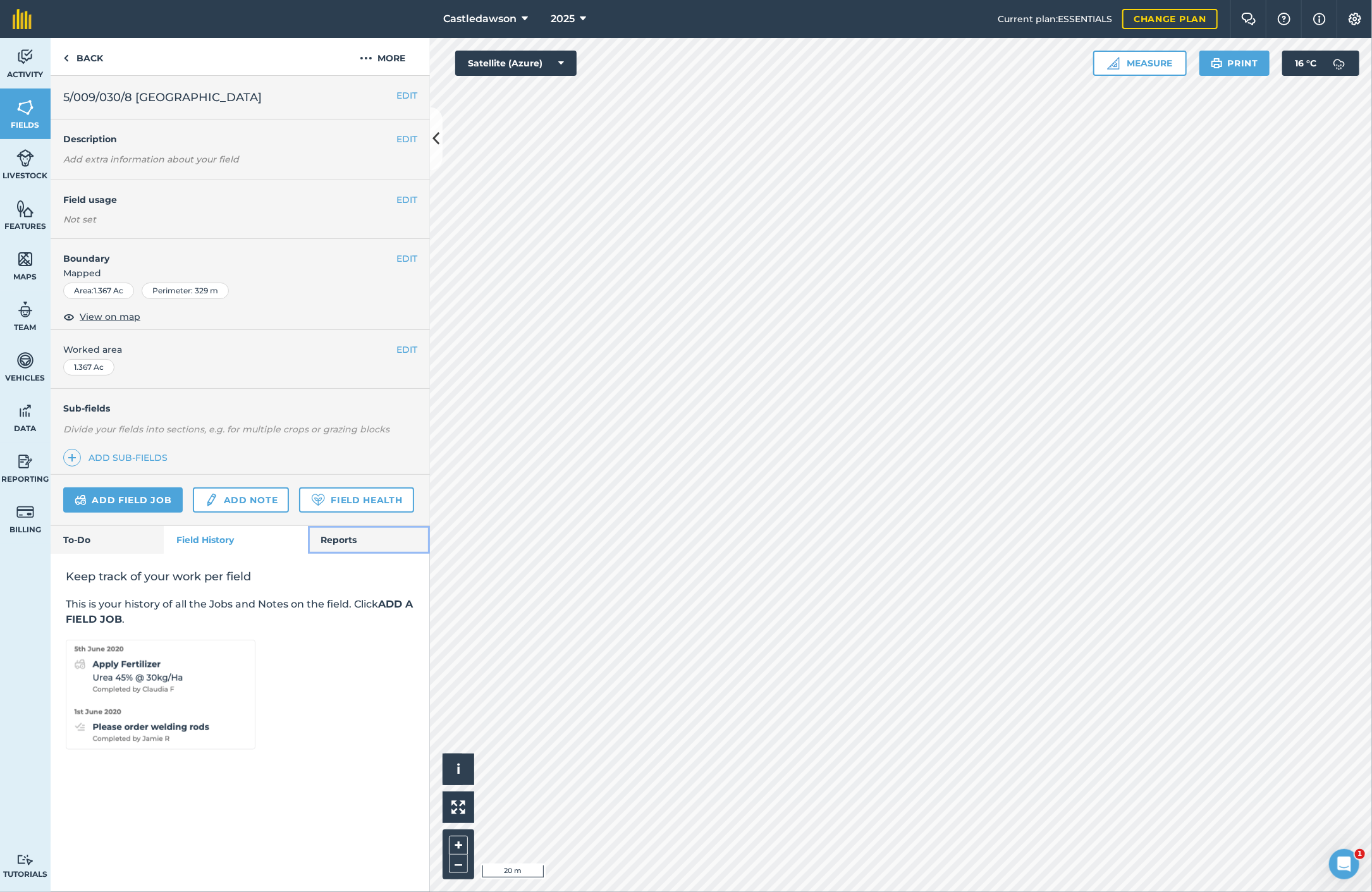
click at [346, 537] on link "Reports" at bounding box center [369, 540] width 122 height 28
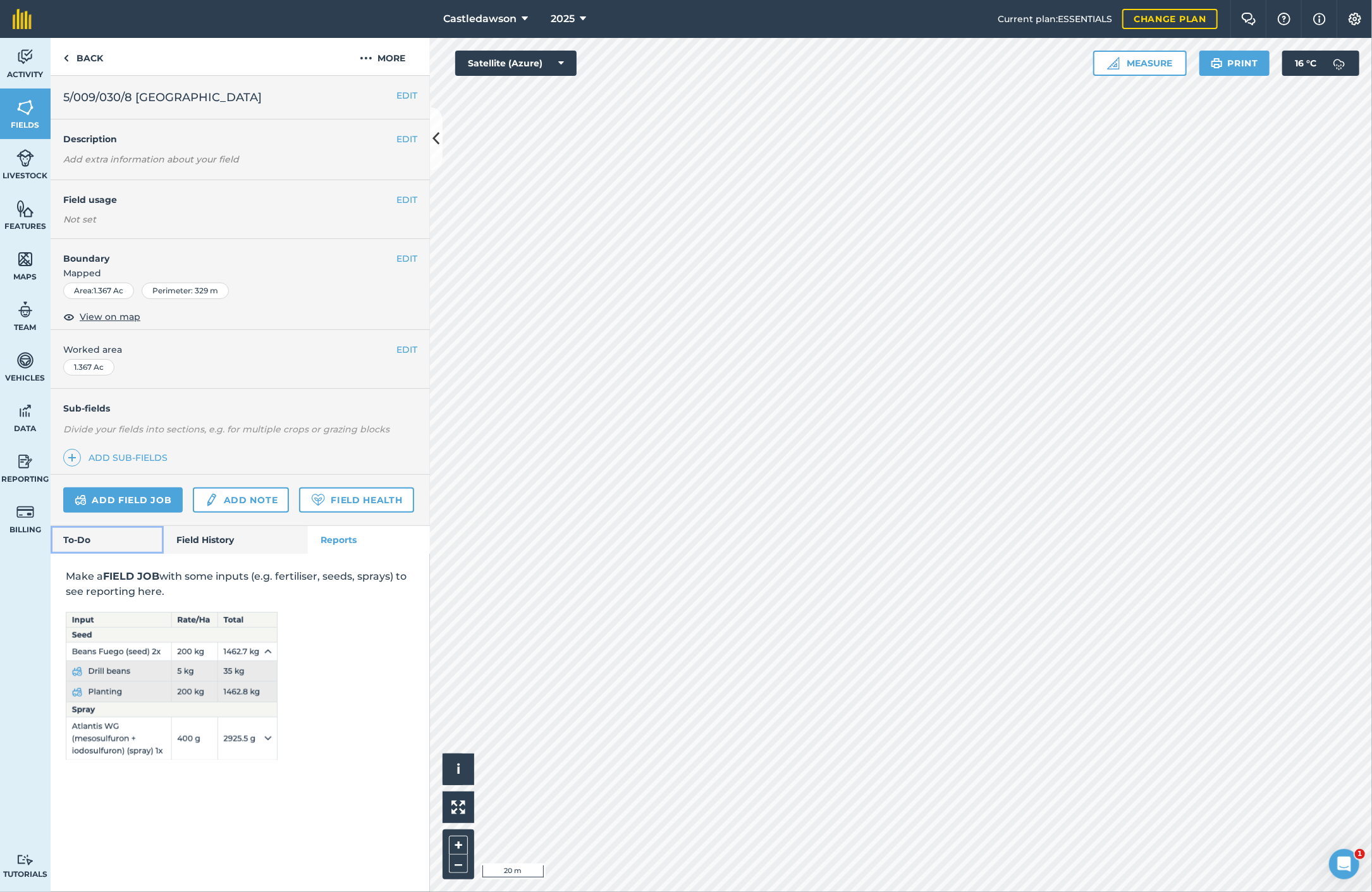
click at [131, 535] on link "To-Do" at bounding box center [107, 540] width 114 height 28
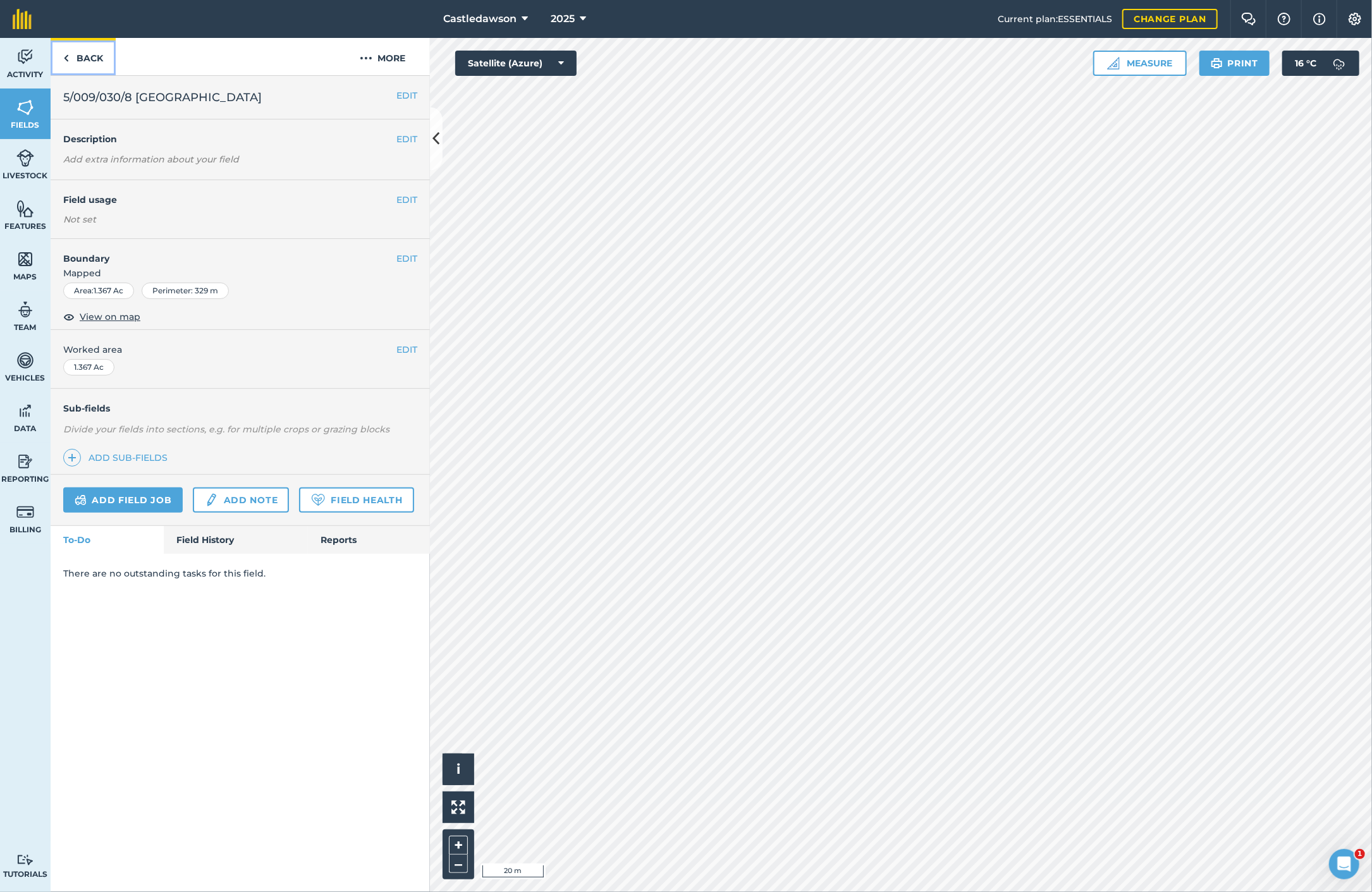
click at [81, 53] on link "Back" at bounding box center [83, 56] width 65 height 37
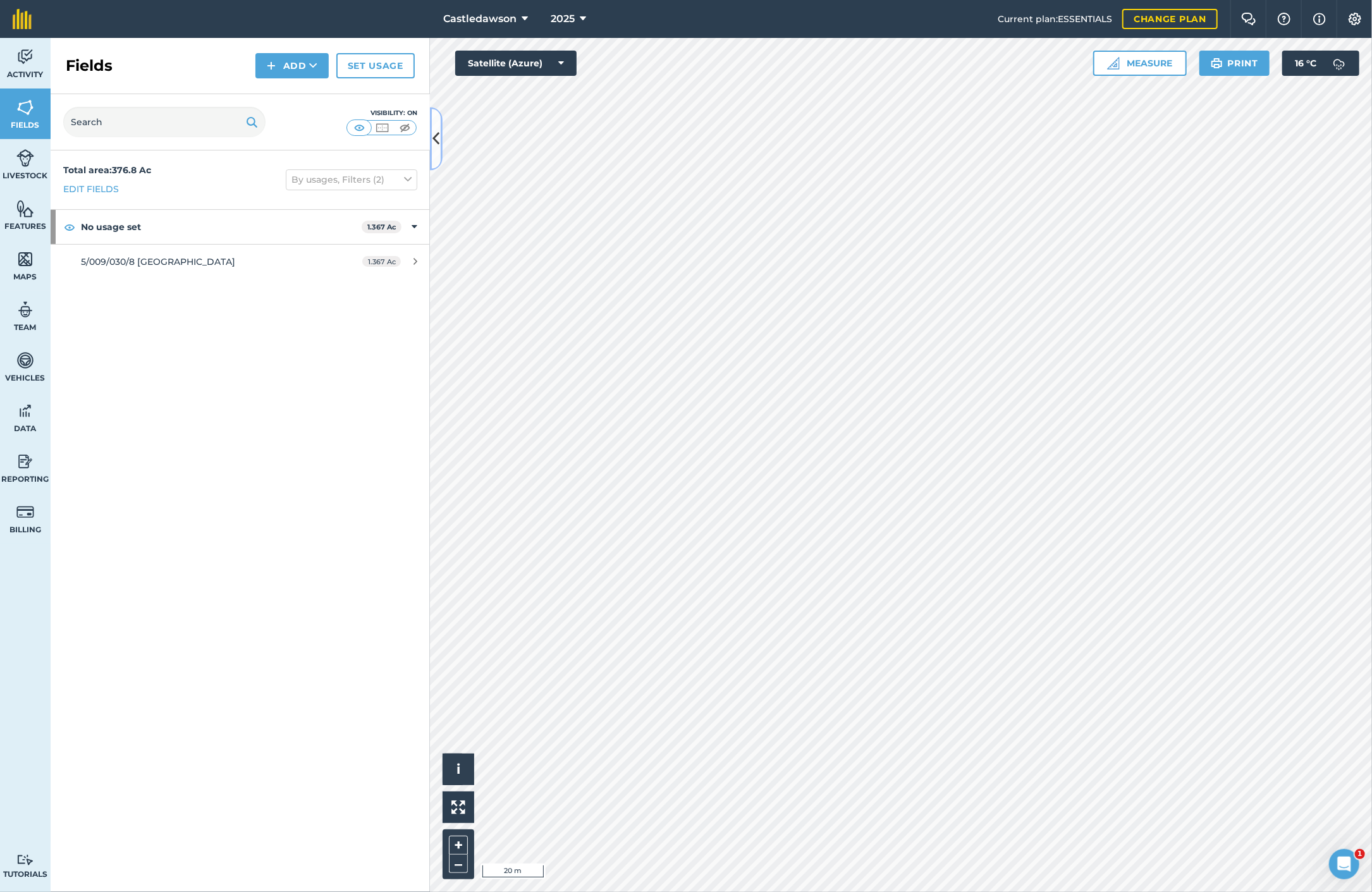
click at [437, 143] on icon at bounding box center [437, 139] width 7 height 22
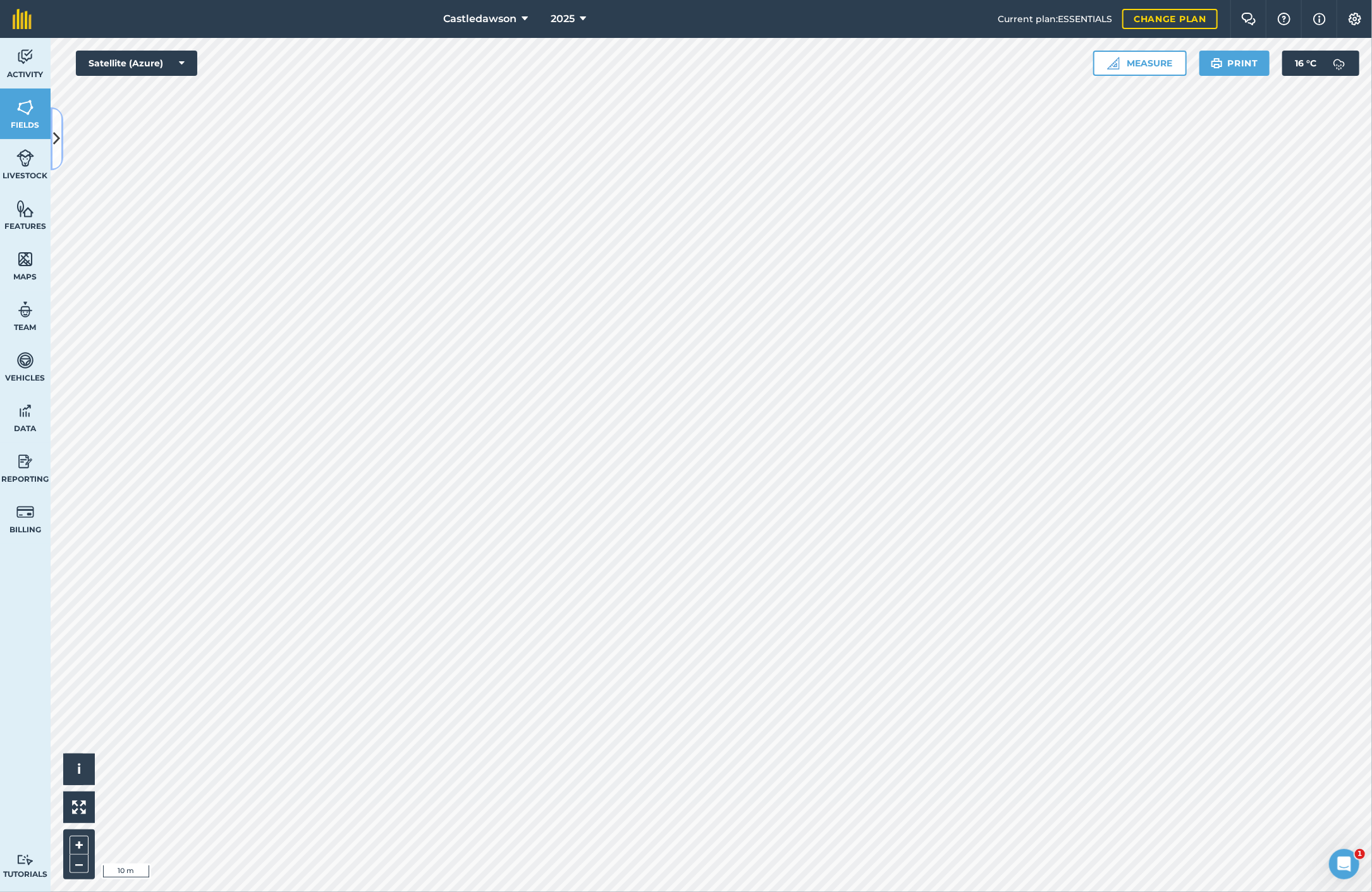
click at [52, 132] on button at bounding box center [57, 139] width 13 height 63
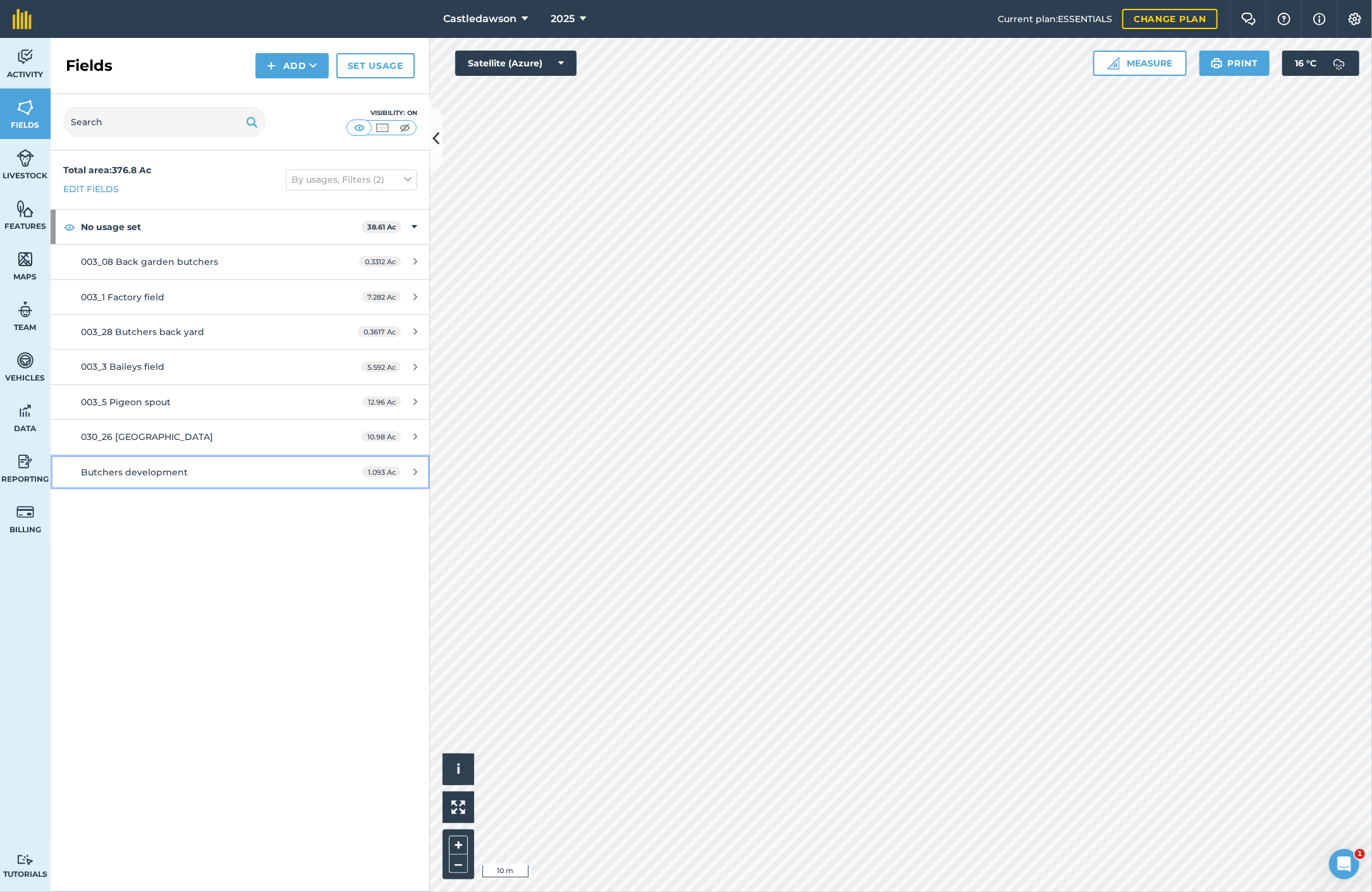
click at [183, 469] on span "Butchers development" at bounding box center [135, 472] width 107 height 11
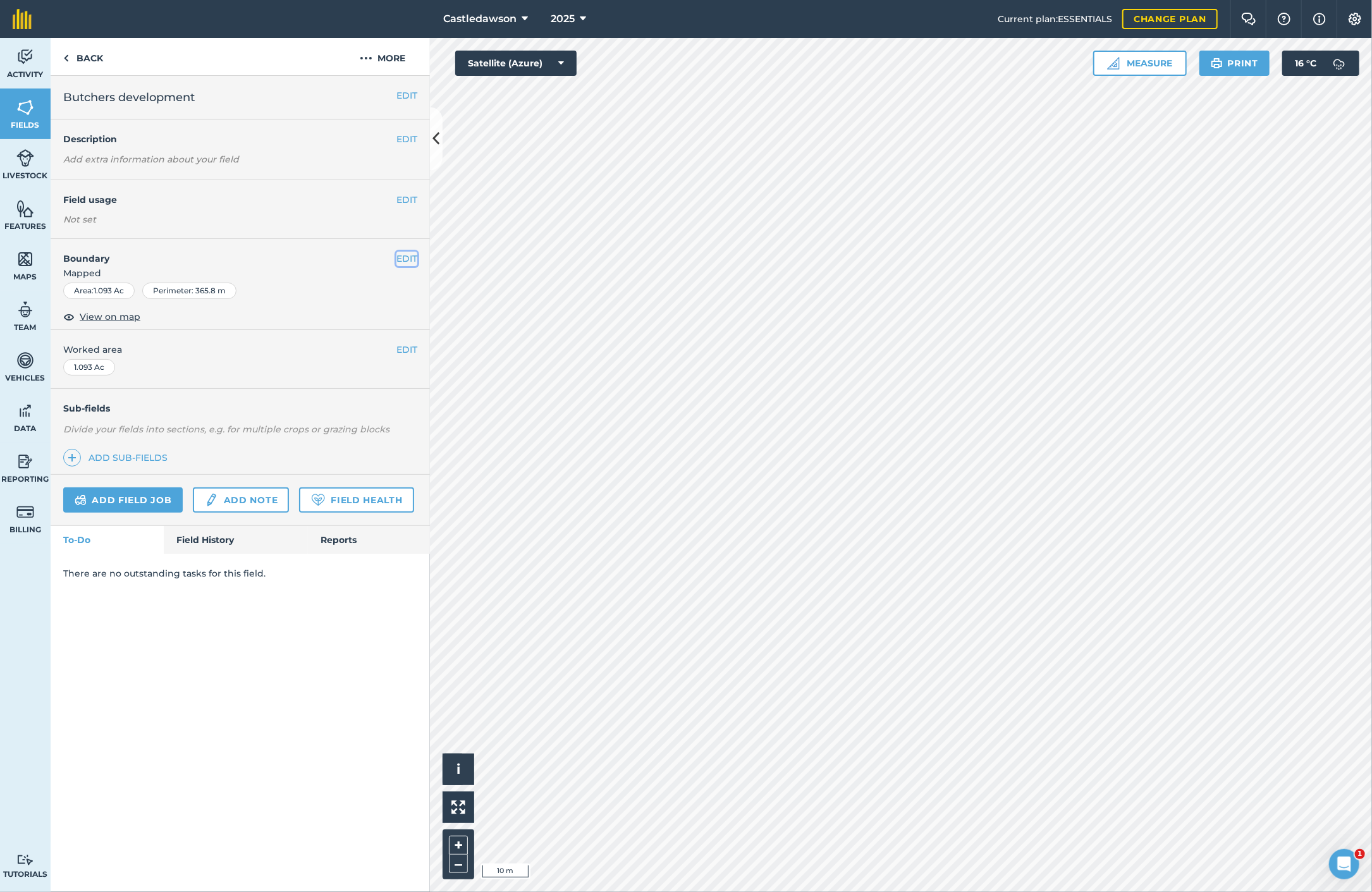
click at [404, 256] on button "EDIT" at bounding box center [407, 259] width 21 height 14
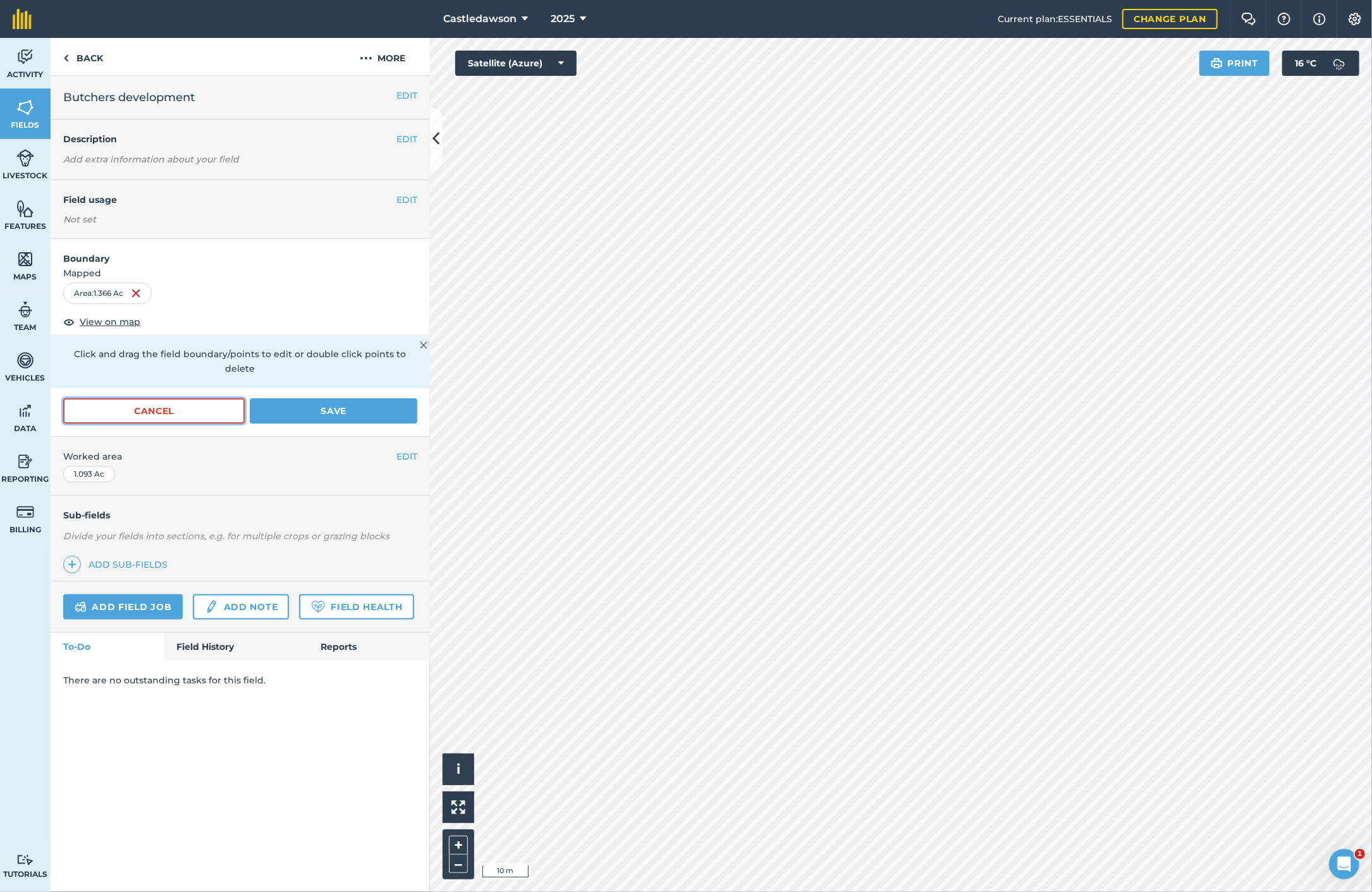
click at [182, 398] on button "Cancel" at bounding box center [153, 411] width 181 height 25
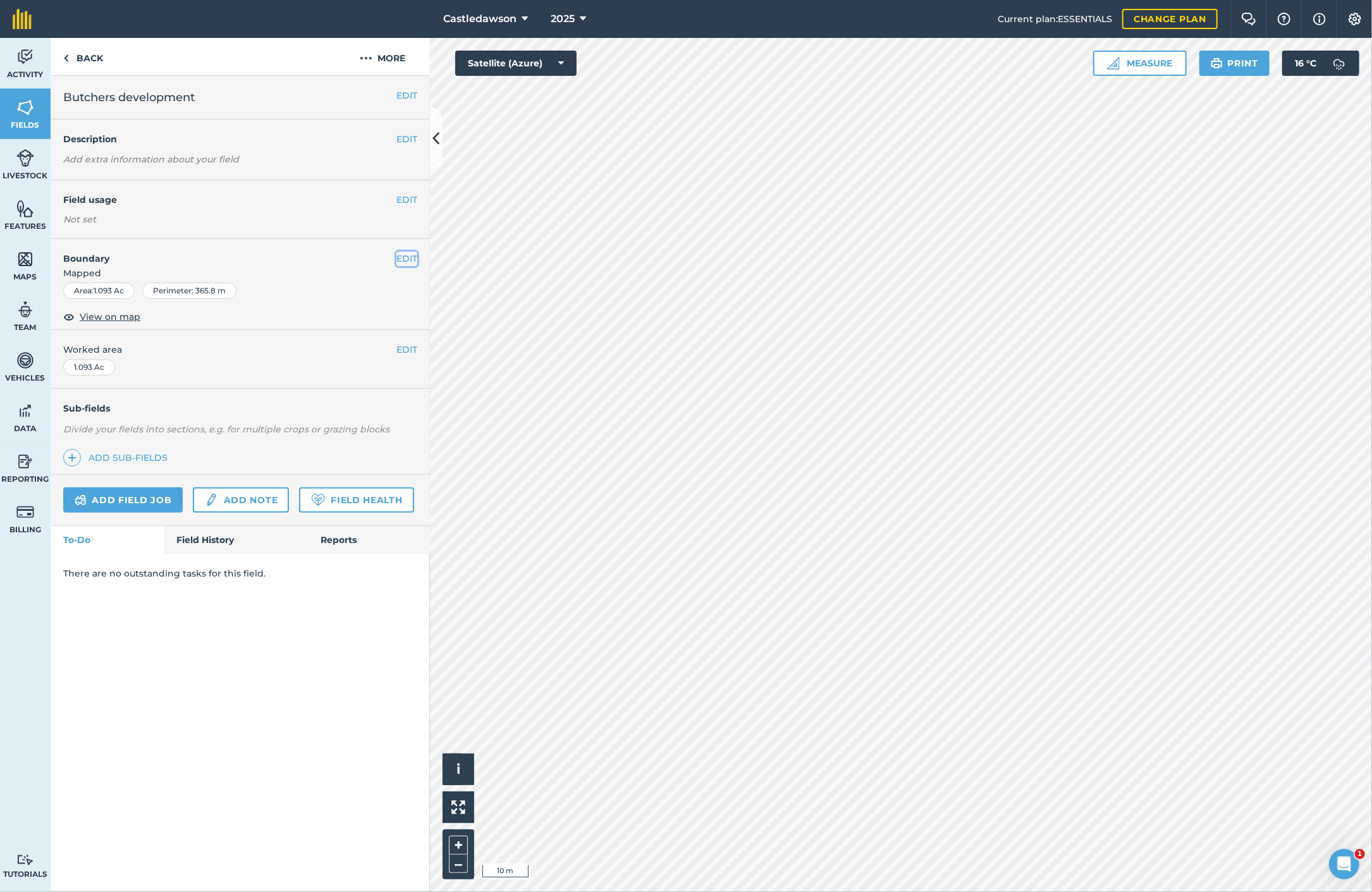
click at [398, 257] on button "EDIT" at bounding box center [407, 259] width 21 height 14
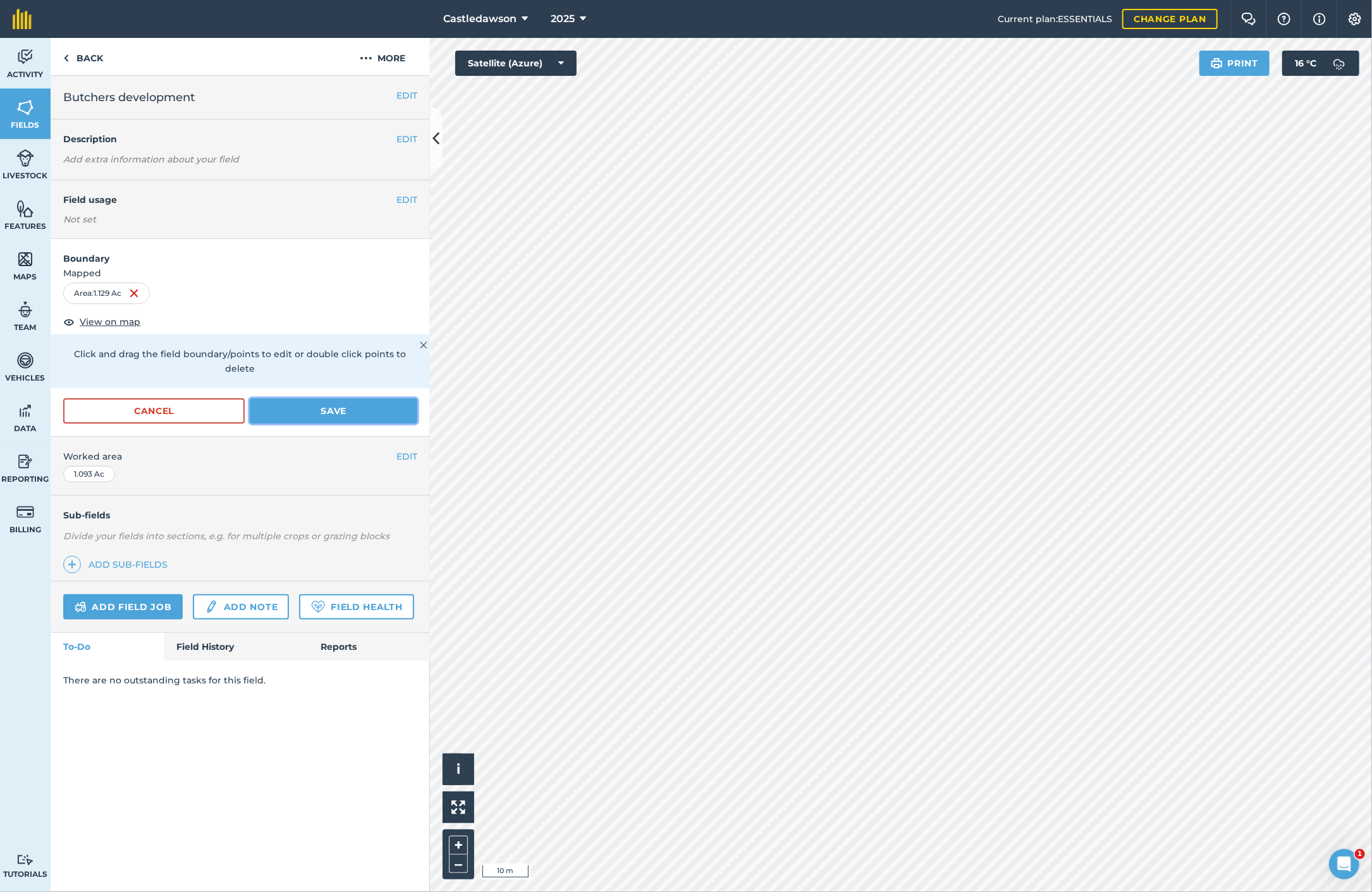
click at [327, 398] on button "Save" at bounding box center [333, 411] width 167 height 25
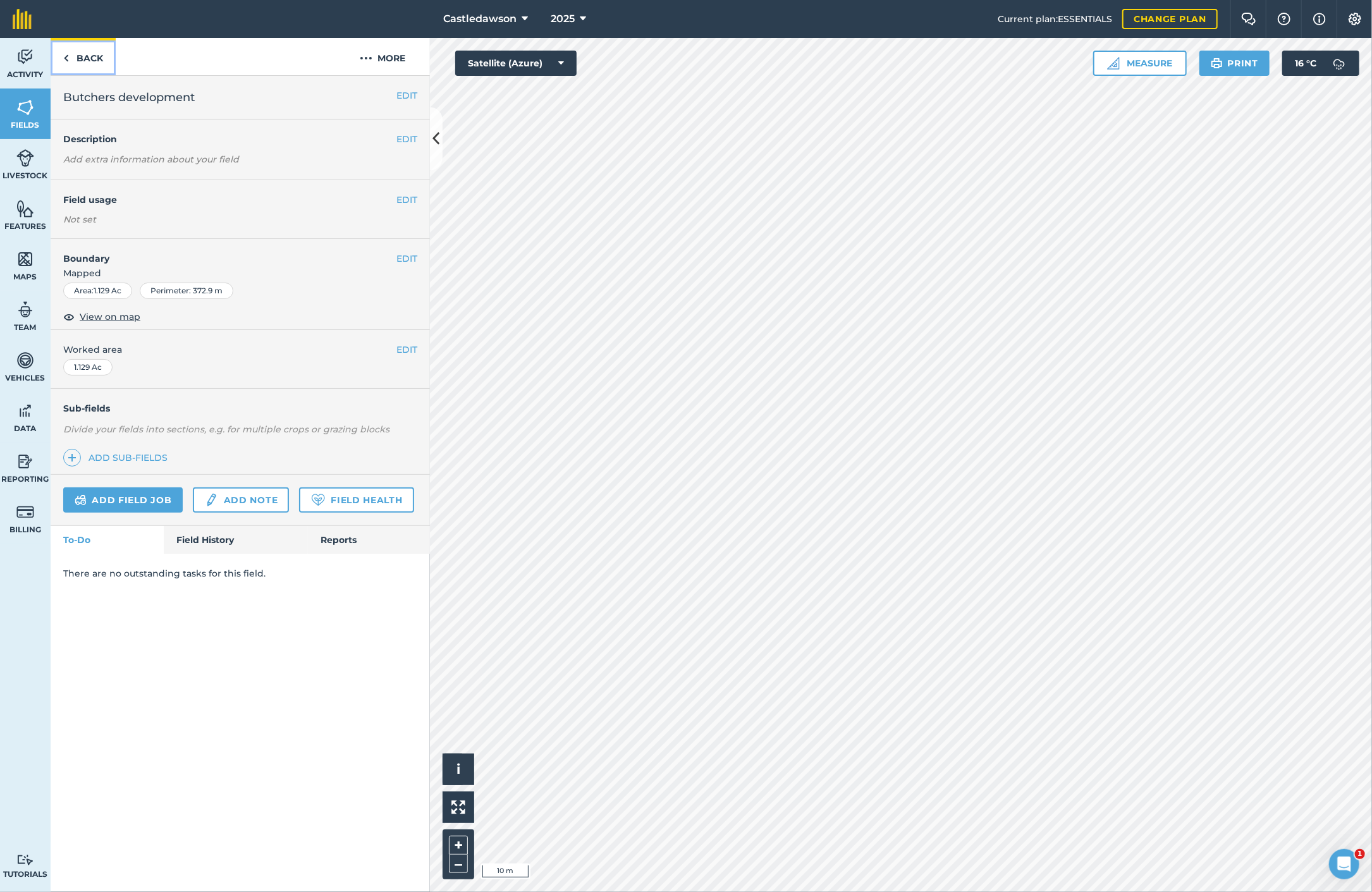
click at [99, 57] on link "Back" at bounding box center [83, 56] width 65 height 37
